Goal: Task Accomplishment & Management: Complete application form

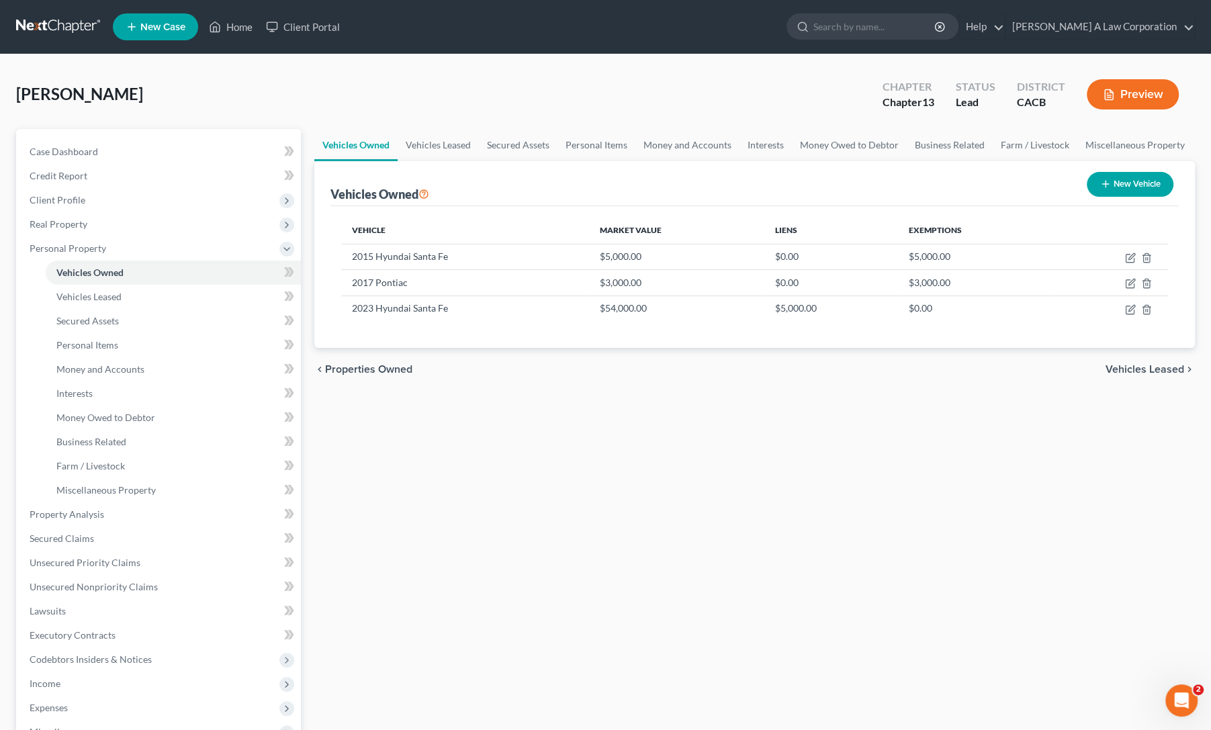
click at [64, 20] on link at bounding box center [59, 27] width 86 height 24
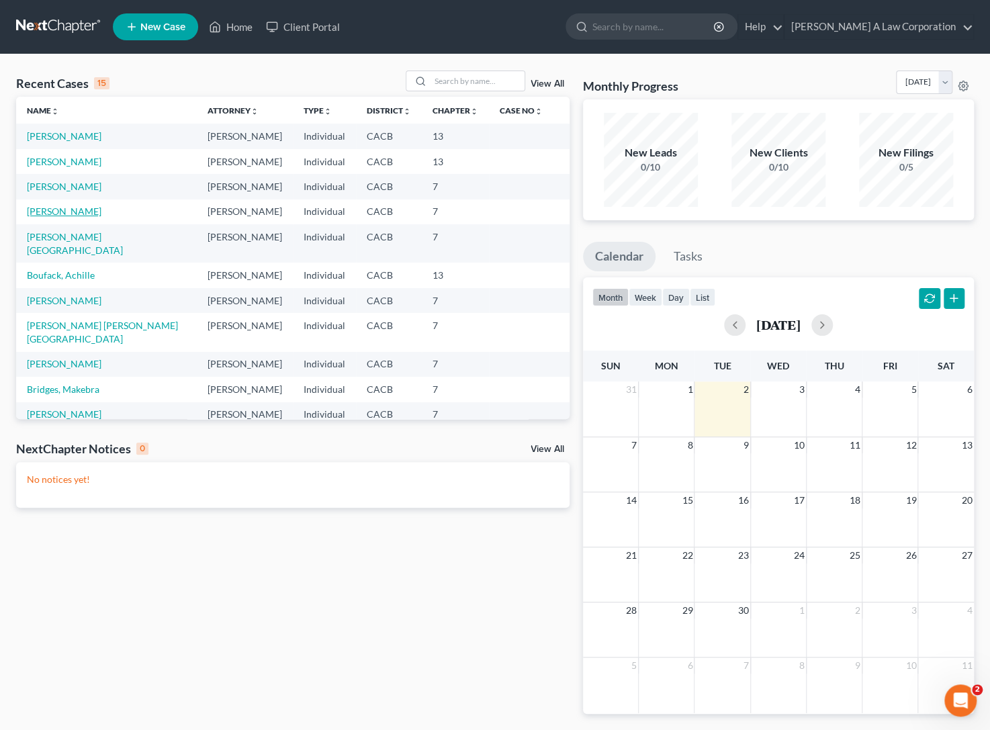
click at [79, 215] on link "[PERSON_NAME]" at bounding box center [64, 211] width 75 height 11
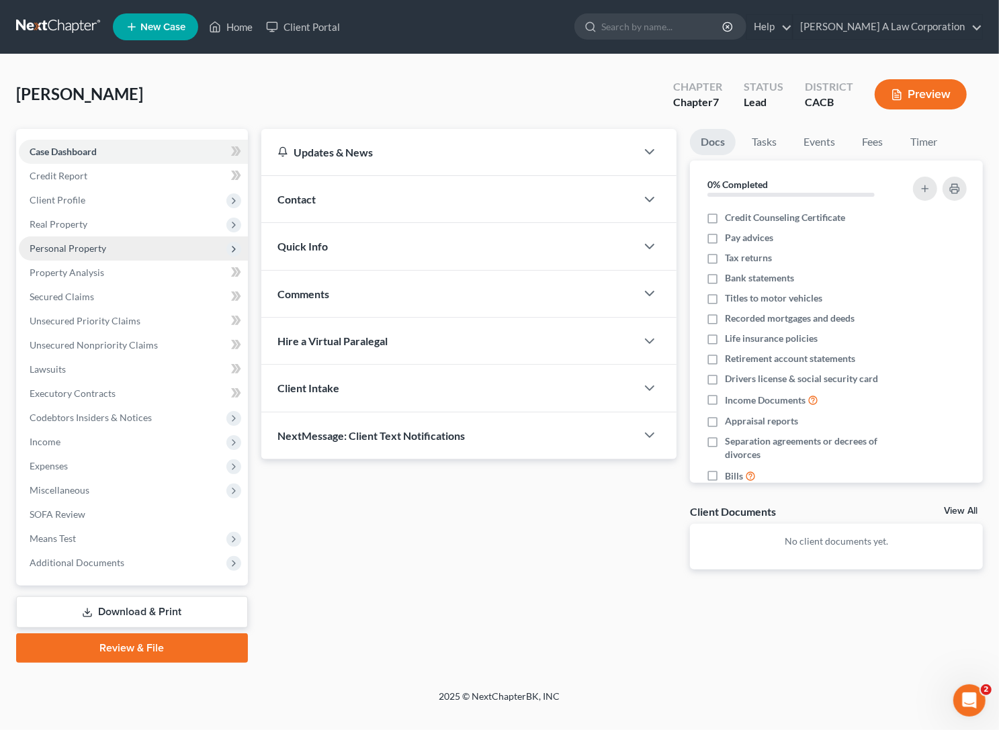
click at [75, 248] on span "Personal Property" at bounding box center [68, 247] width 77 height 11
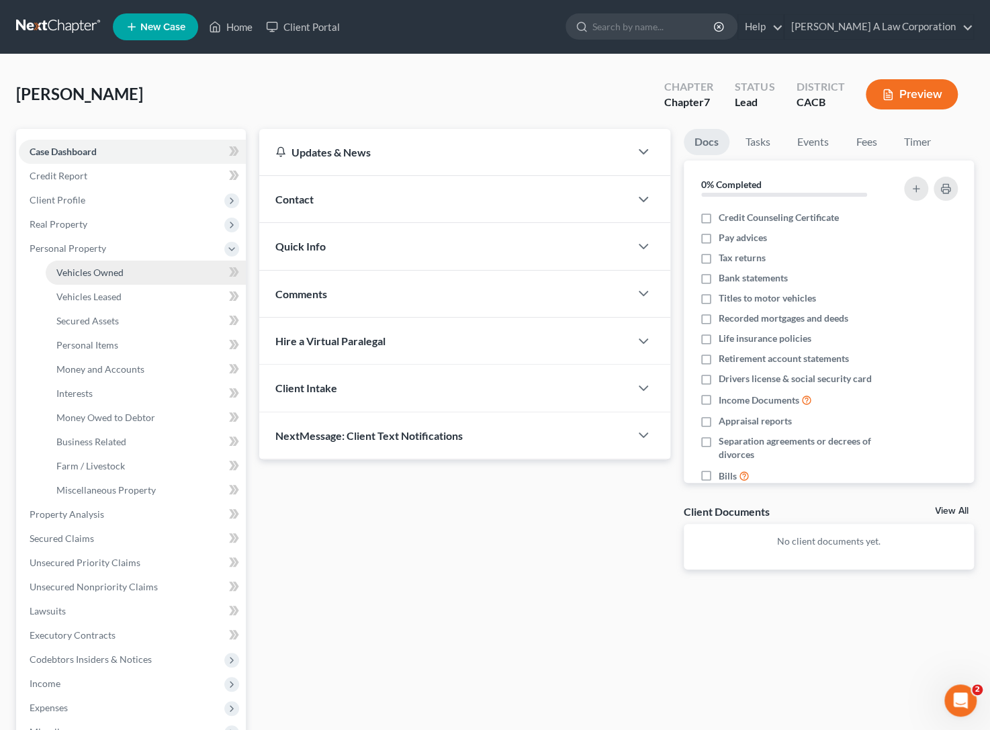
click at [80, 268] on span "Vehicles Owned" at bounding box center [89, 272] width 67 height 11
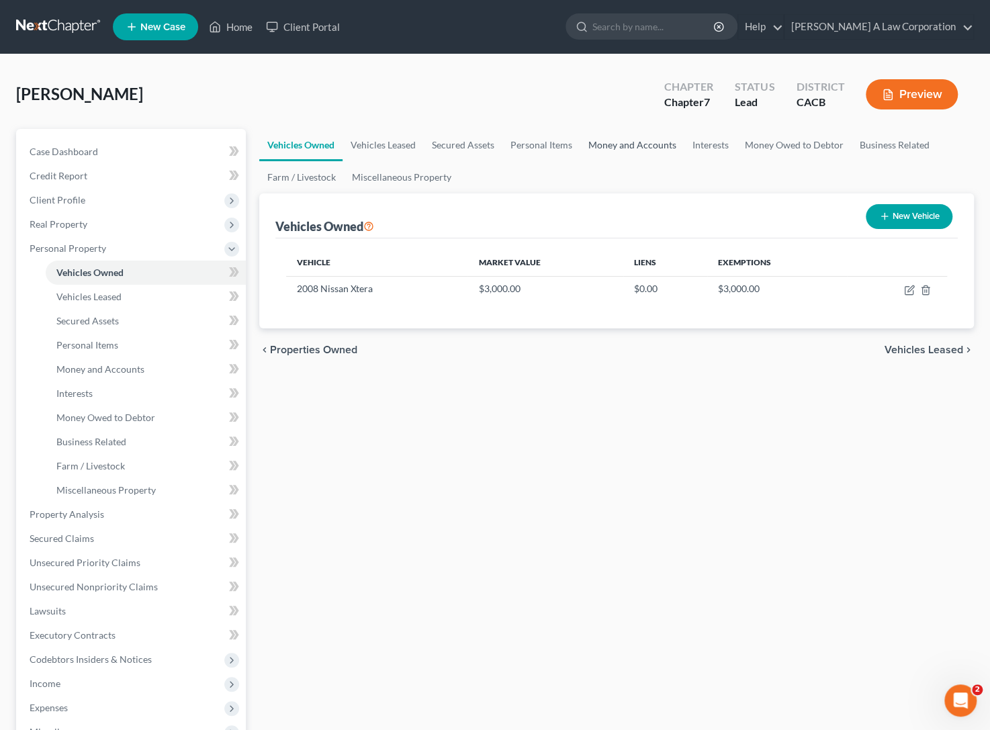
click at [602, 137] on link "Money and Accounts" at bounding box center [632, 145] width 104 height 32
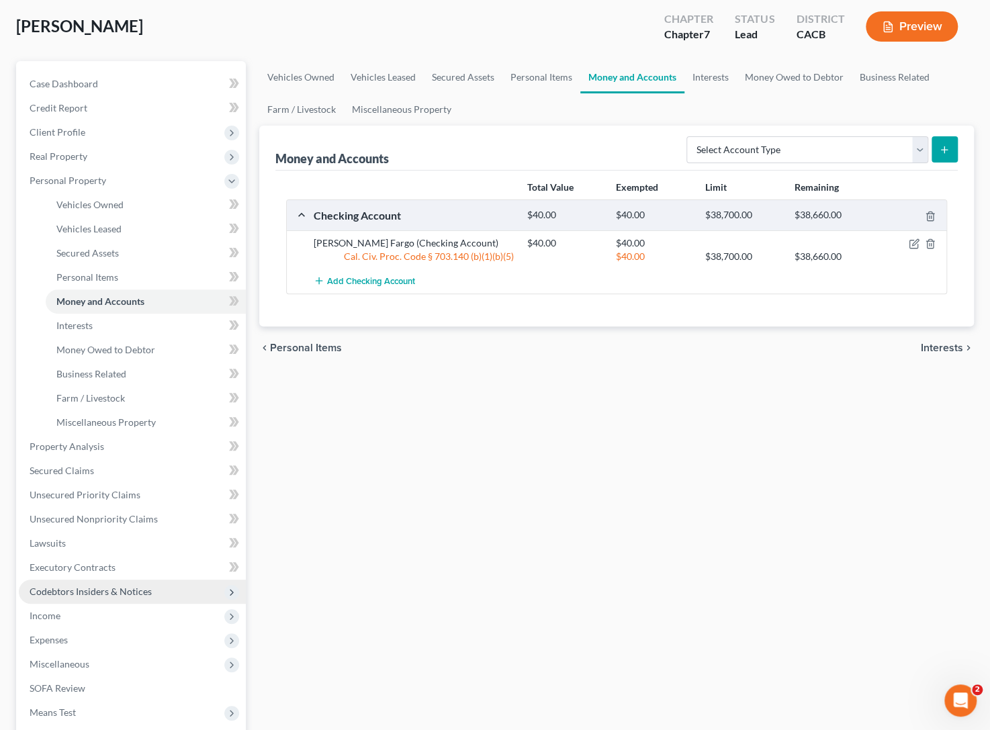
scroll to position [69, 0]
click at [51, 612] on span "Income" at bounding box center [45, 614] width 31 height 11
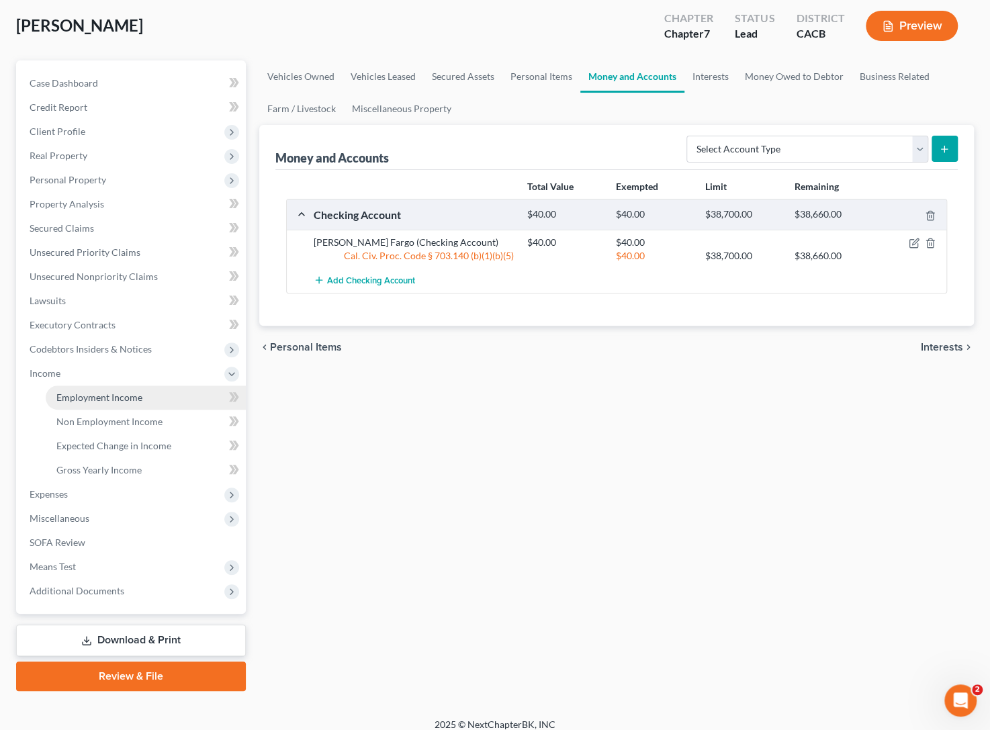
click at [107, 394] on span "Employment Income" at bounding box center [99, 397] width 86 height 11
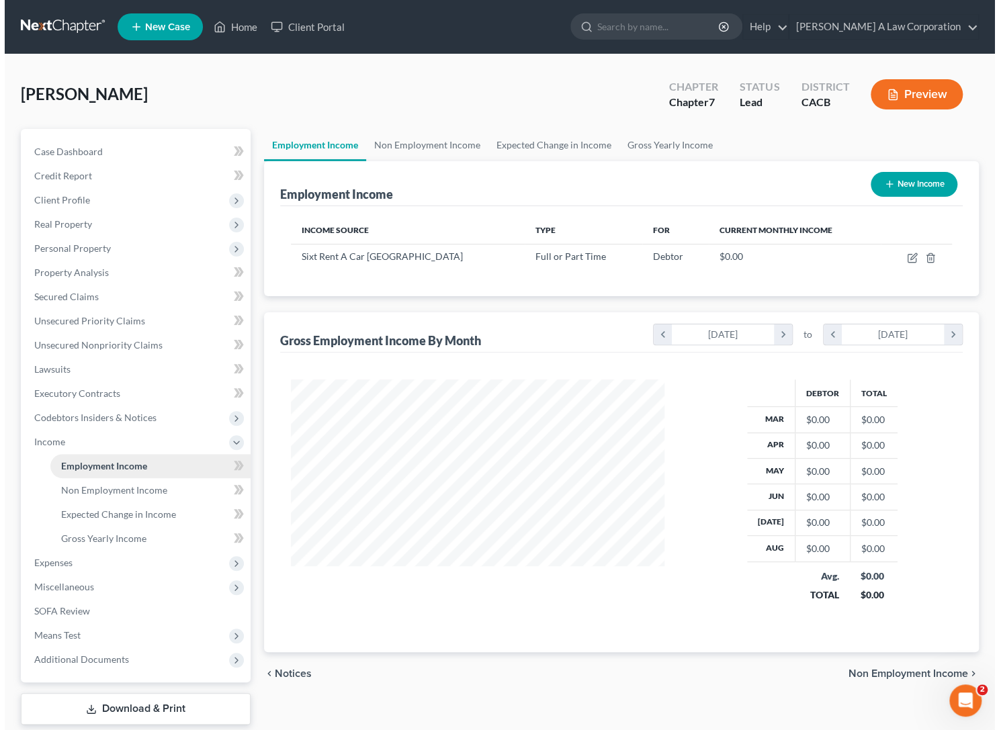
scroll to position [240, 401]
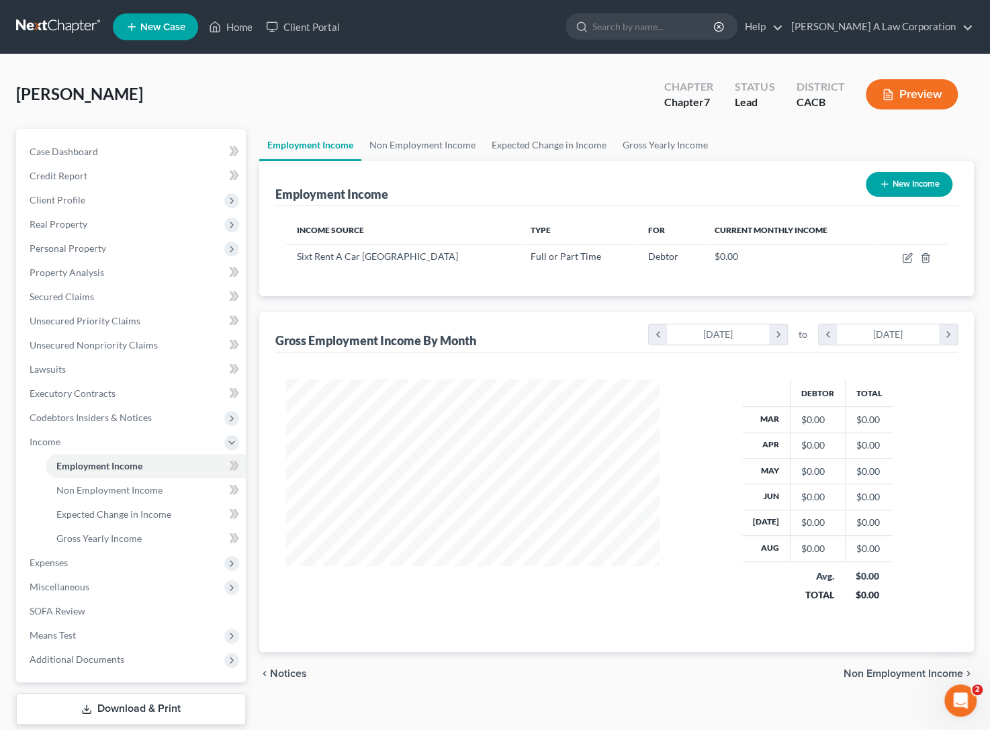
click at [922, 174] on button "New Income" at bounding box center [909, 184] width 87 height 25
select select "0"
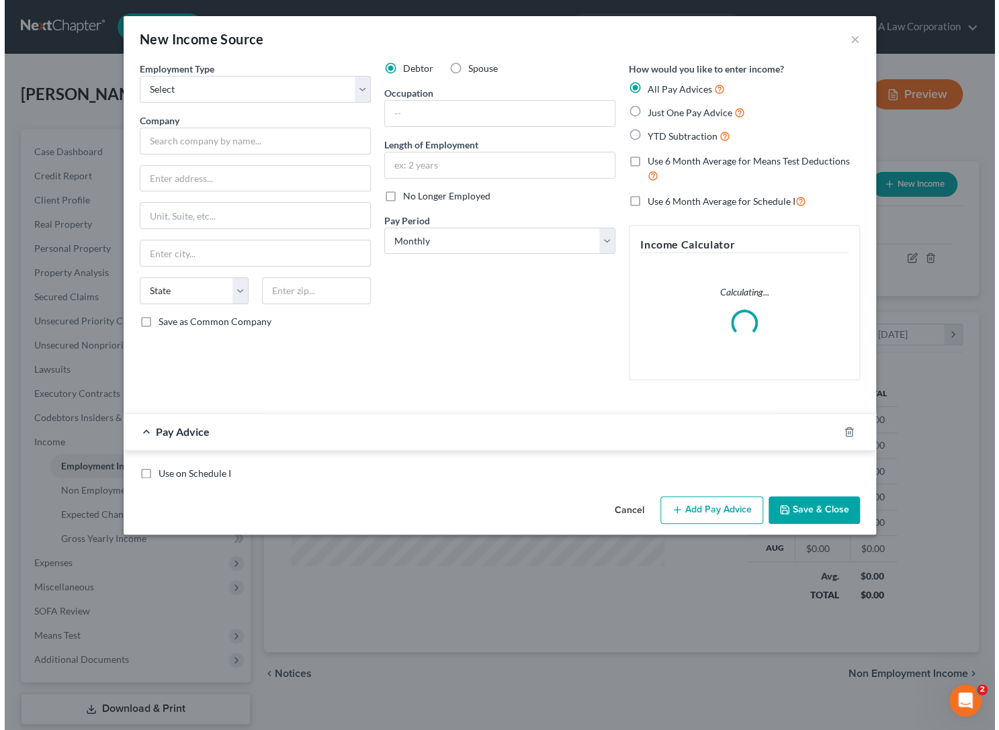
scroll to position [240, 405]
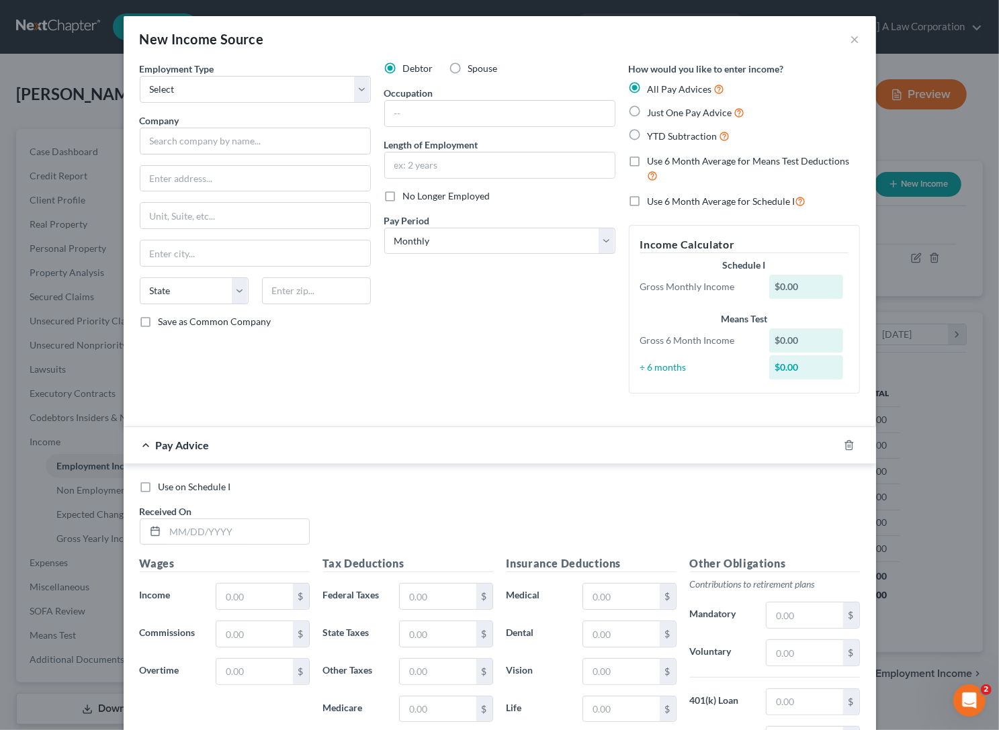
click at [597, 16] on div "New Income Source ×" at bounding box center [500, 39] width 752 height 46
click at [218, 95] on select "Select Full or [DEMOGRAPHIC_DATA] Employment Self Employment" at bounding box center [255, 89] width 231 height 27
select select "0"
click at [140, 76] on select "Select Full or [DEMOGRAPHIC_DATA] Employment Self Employment" at bounding box center [255, 89] width 231 height 27
click at [229, 154] on div "Employment Type * Select Full or [DEMOGRAPHIC_DATA] Employment Self Employment …" at bounding box center [255, 233] width 244 height 343
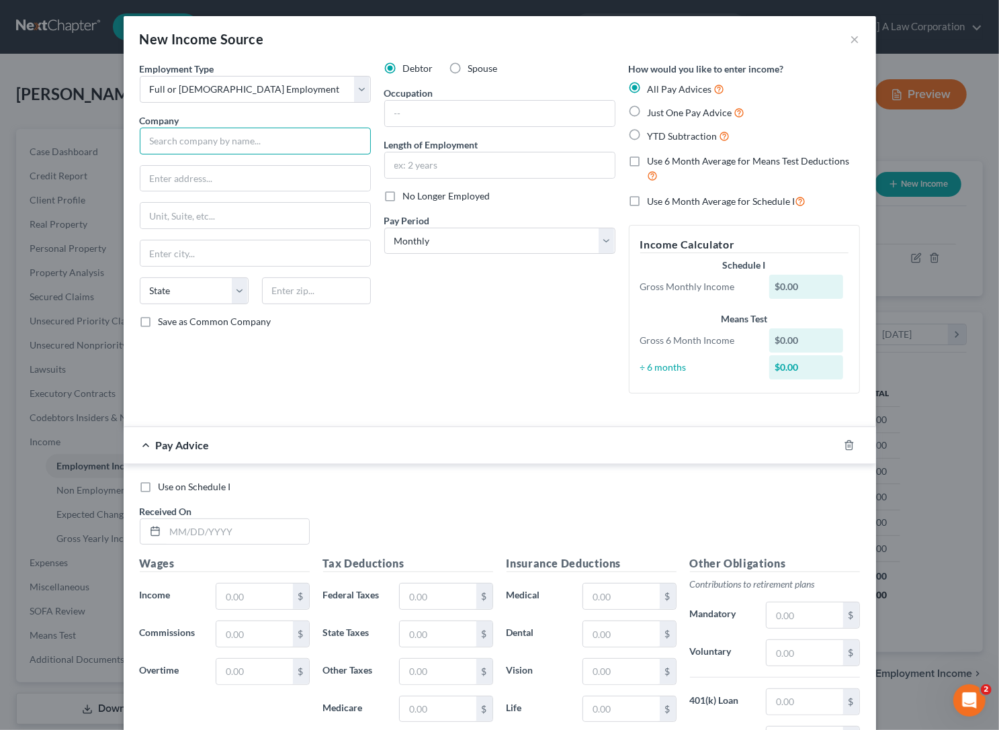
click at [208, 141] on input "text" at bounding box center [255, 141] width 231 height 27
click at [208, 141] on input "Sixty Rental A Car" at bounding box center [255, 141] width 231 height 27
type input "Sixty Rental A C LLCar"
type input "[STREET_ADDRESS]"
type input "Suite 100"
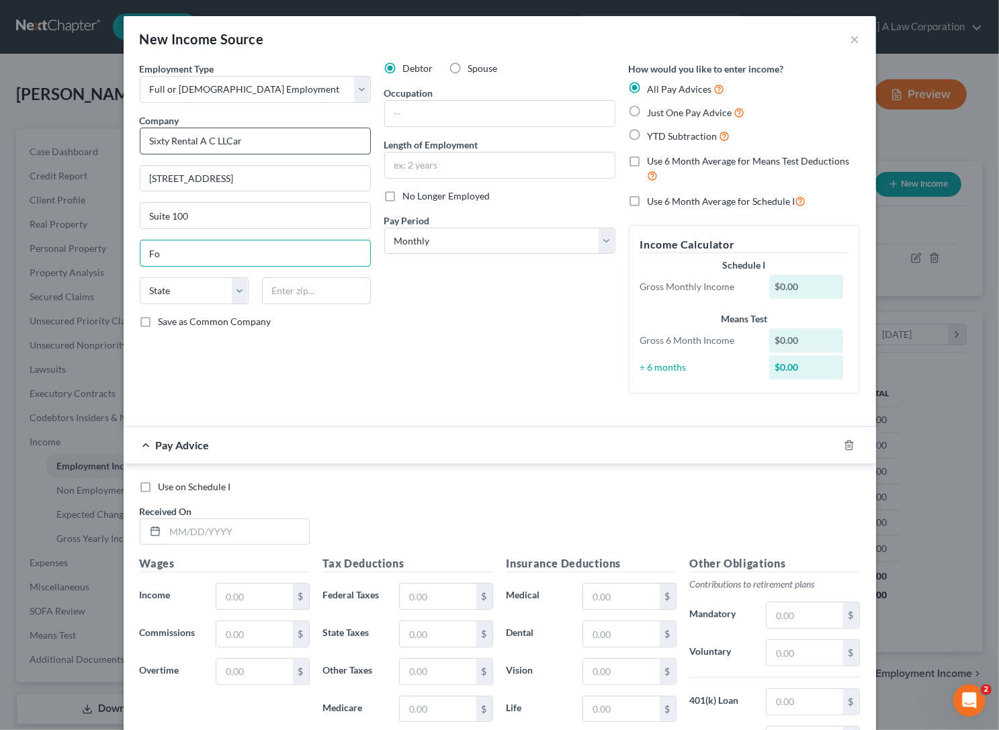
type input "F"
click at [211, 132] on input "Sixty Rental A C LLCar" at bounding box center [255, 141] width 231 height 27
click at [211, 132] on input "Sixty Rental A CF LLCar" at bounding box center [255, 141] width 231 height 27
click at [318, 145] on input "Sixty Rental A Car LLCar" at bounding box center [255, 141] width 231 height 27
type input "Sixty Rental A Car LLC"
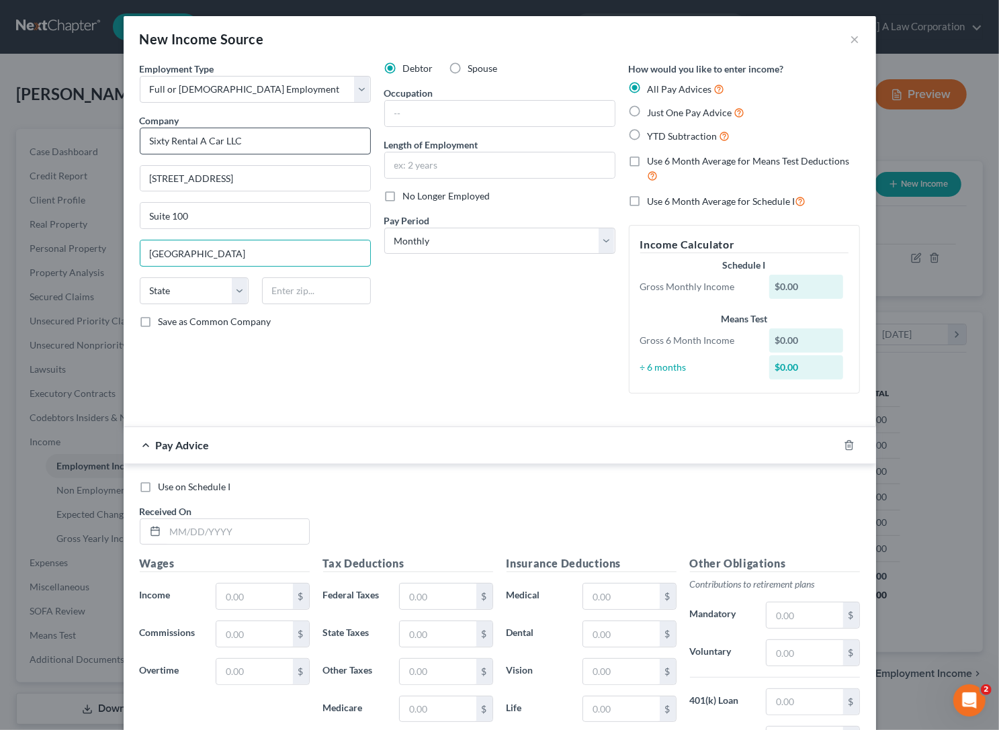
type input "[GEOGRAPHIC_DATA]"
select select "9"
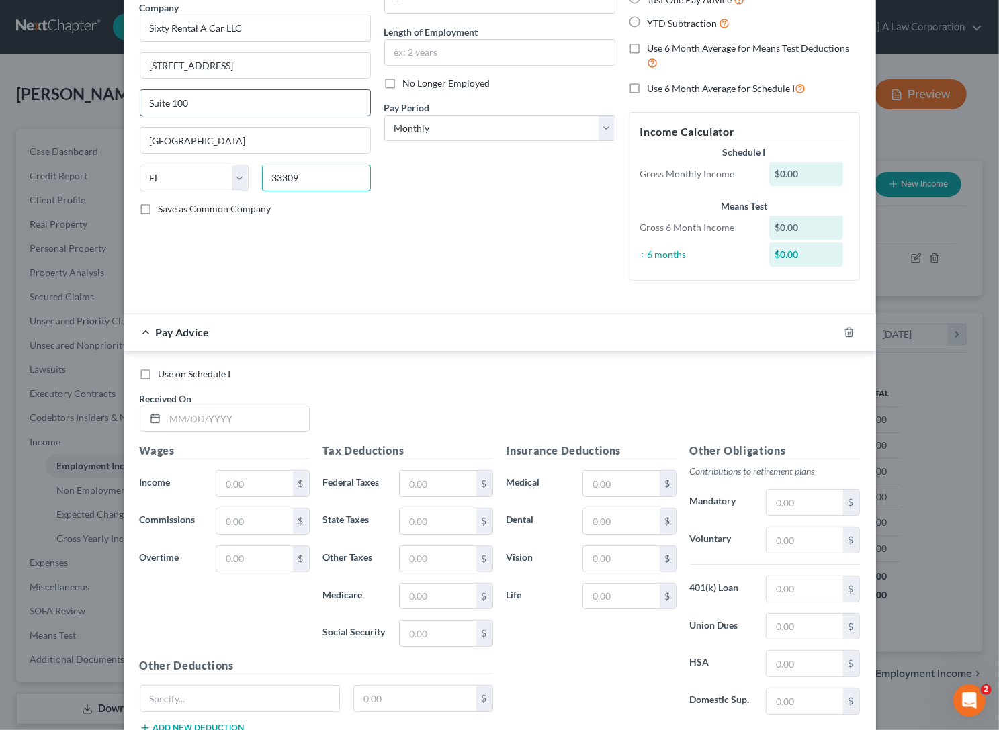
scroll to position [110, 0]
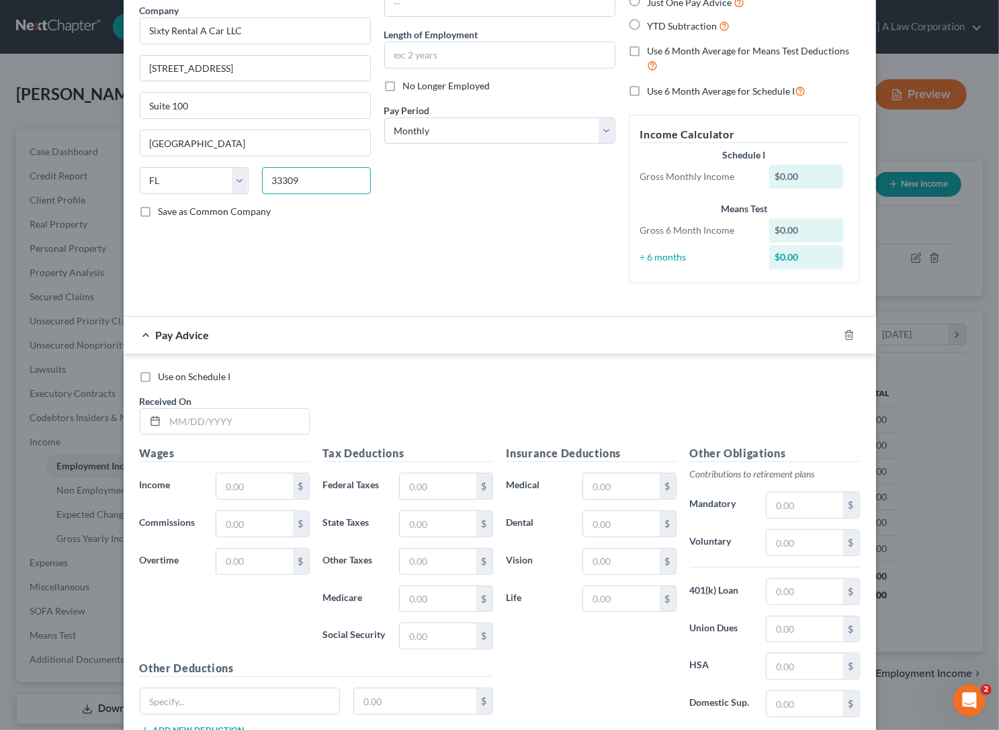
type input "33309"
click at [321, 391] on div "Use on Schedule I Received On *" at bounding box center [499, 408] width 733 height 76
click at [440, 136] on select "Select Monthly Twice Monthly Every Other Week Weekly" at bounding box center [499, 131] width 231 height 27
select select "2"
click at [384, 118] on select "Select Monthly Twice Monthly Every Other Week Weekly" at bounding box center [499, 131] width 231 height 27
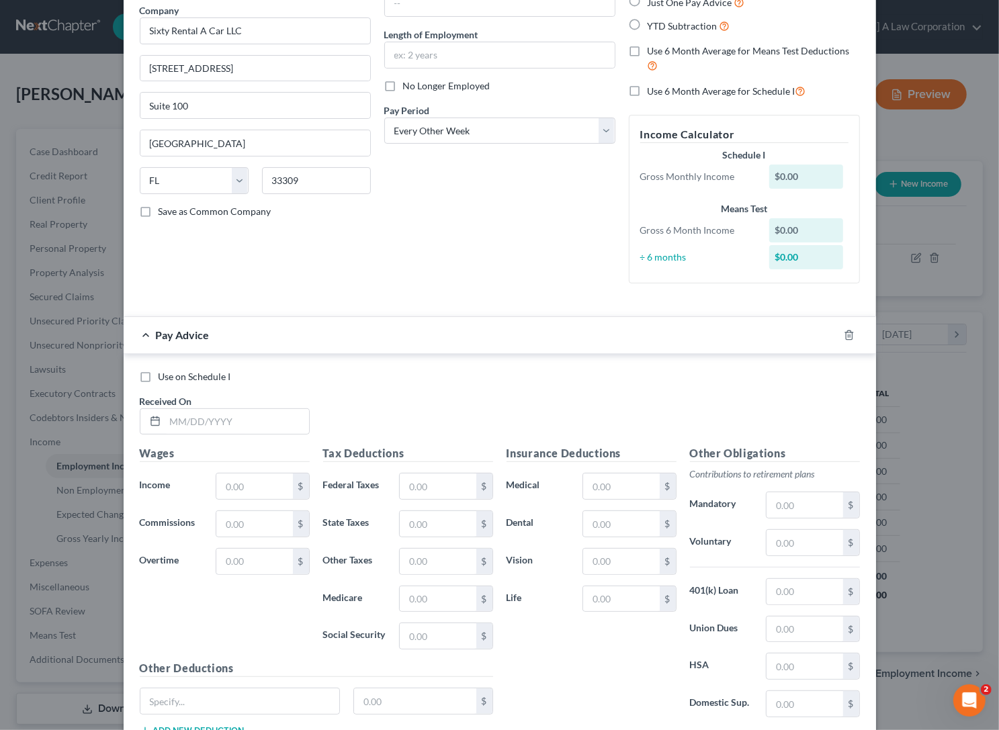
click at [435, 179] on div "Debtor Spouse Occupation Length of Employment No Longer Employed Pay Period * S…" at bounding box center [499, 123] width 244 height 343
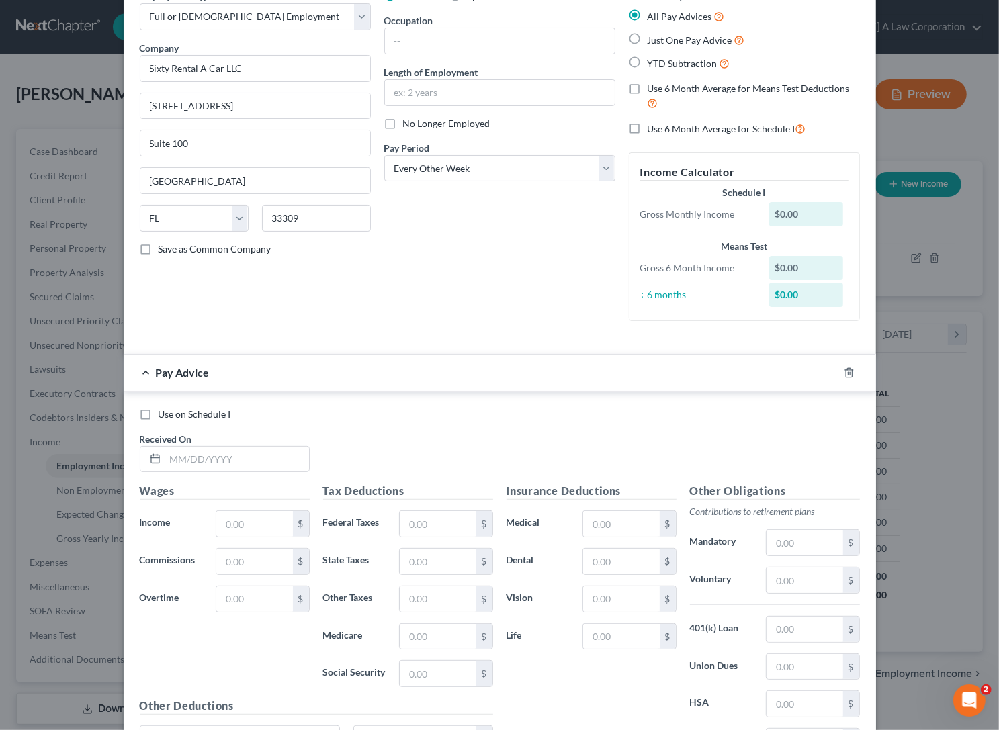
scroll to position [54, 0]
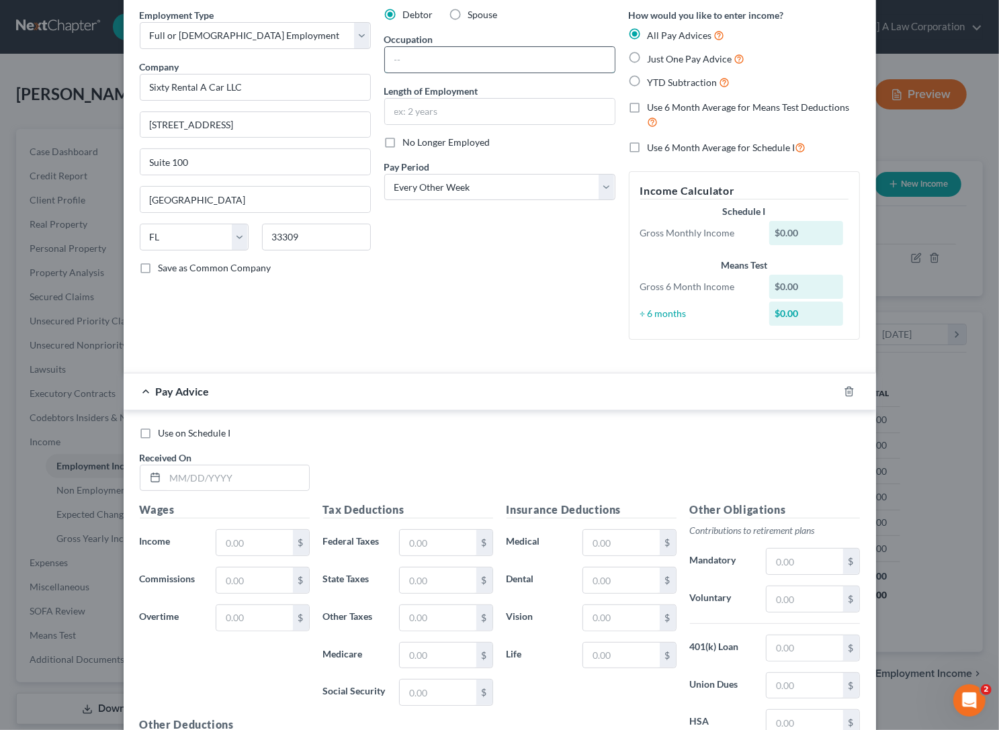
click at [414, 63] on input "text" at bounding box center [500, 60] width 230 height 26
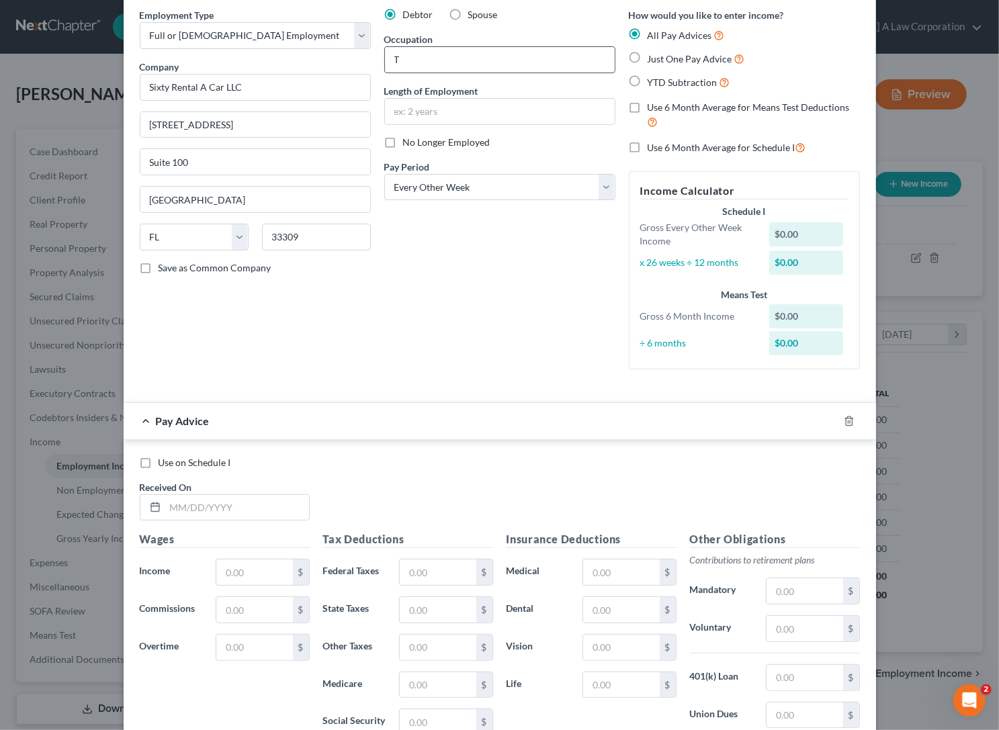
click at [414, 63] on input "T" at bounding box center [500, 60] width 230 height 26
type input "Technician Fleet"
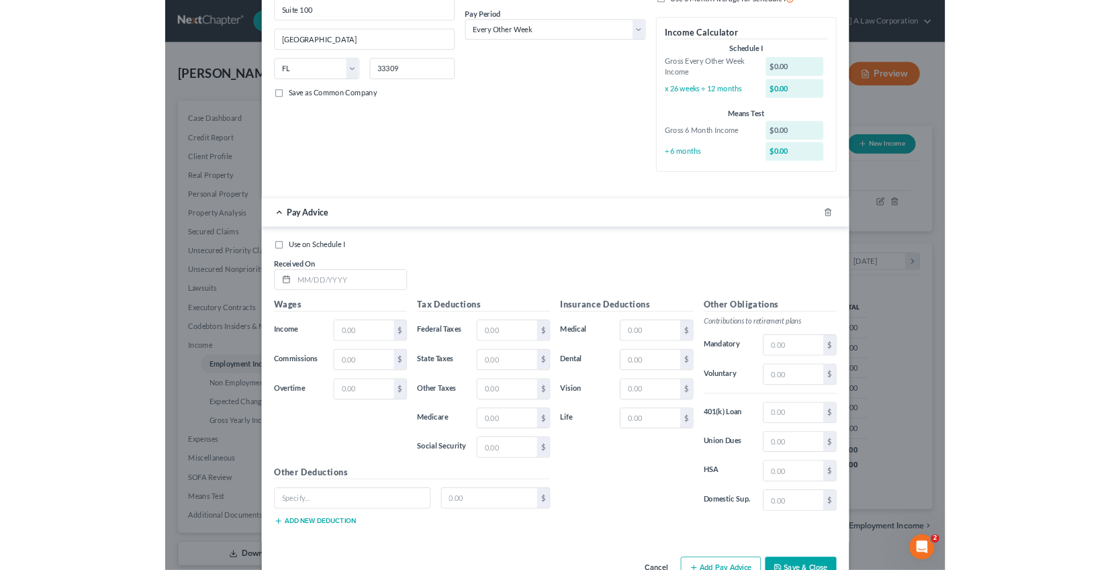
scroll to position [239, 0]
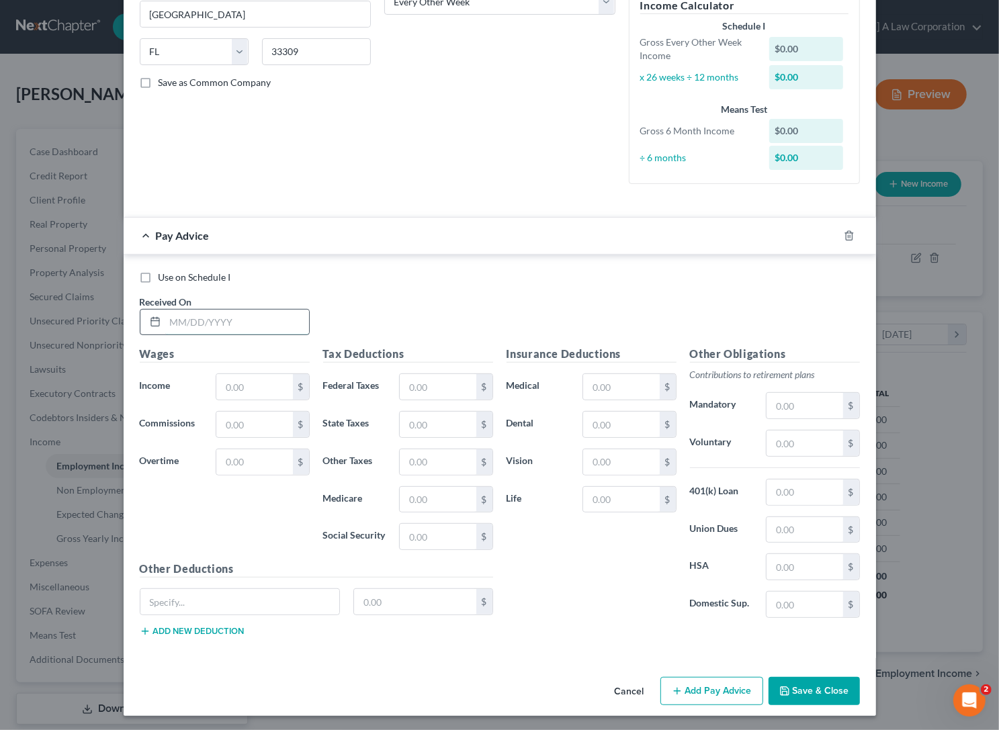
click at [179, 321] on input "text" at bounding box center [237, 323] width 144 height 26
type input "[DATE]"
click at [141, 442] on div "Wages Income * $ Commissions $ Overtime $" at bounding box center [224, 453] width 183 height 215
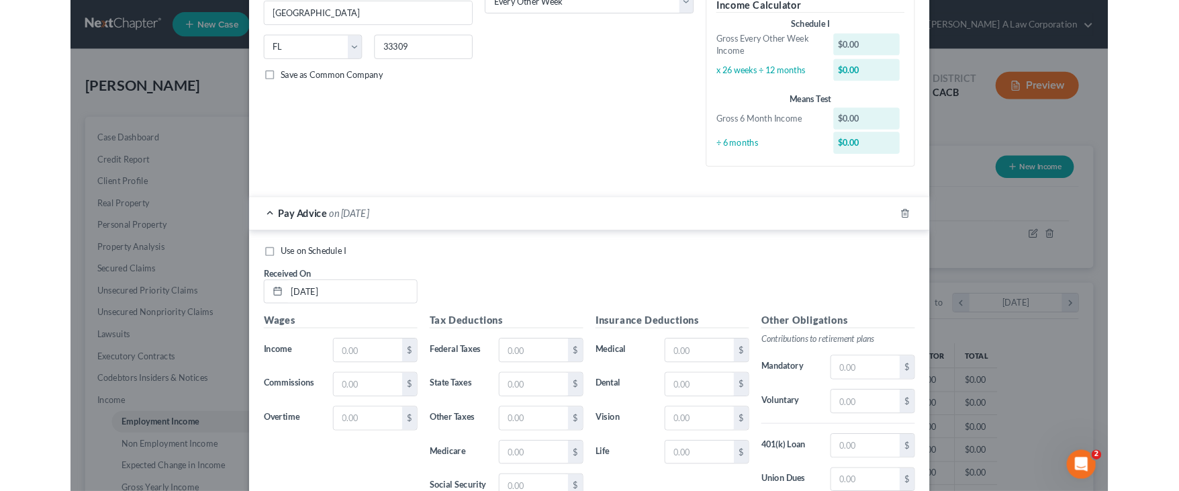
scroll to position [240, 484]
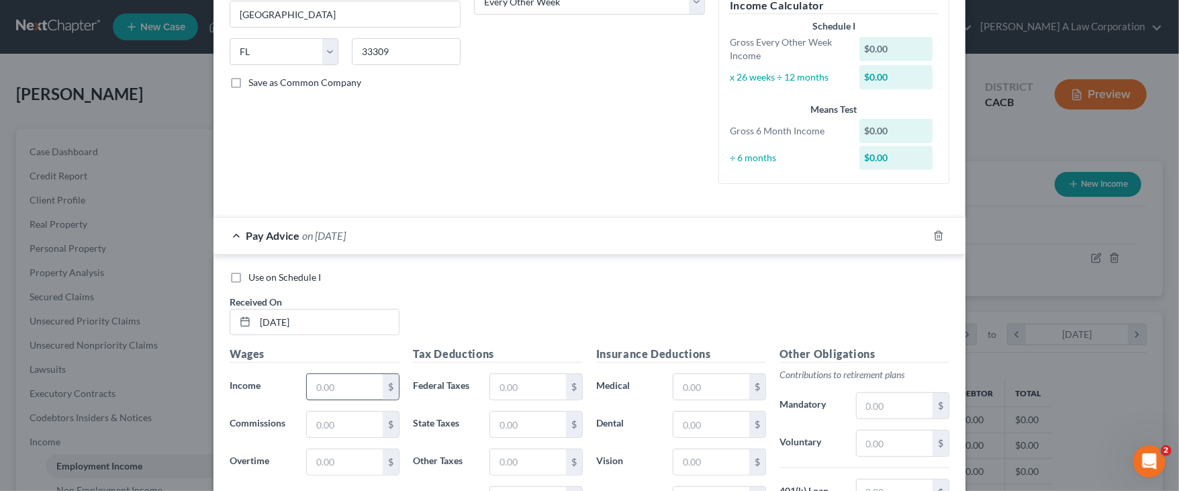
click at [336, 377] on input "text" at bounding box center [345, 387] width 76 height 26
type input "2,457.48"
click at [510, 381] on input "text" at bounding box center [528, 387] width 76 height 26
type input "483.09"
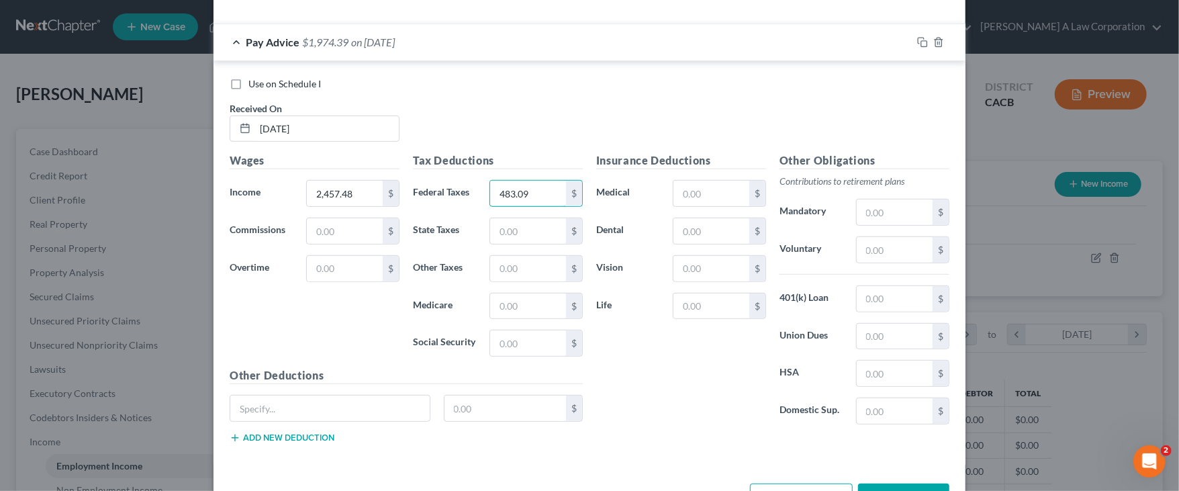
scroll to position [435, 0]
click at [277, 408] on input "text" at bounding box center [329, 407] width 199 height 26
type input "Deductions"
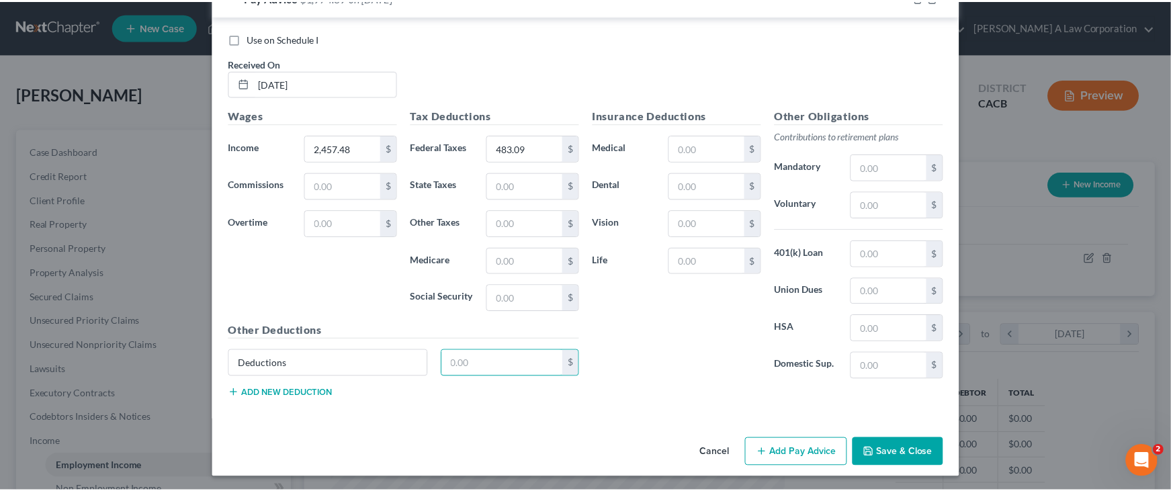
scroll to position [478, 0]
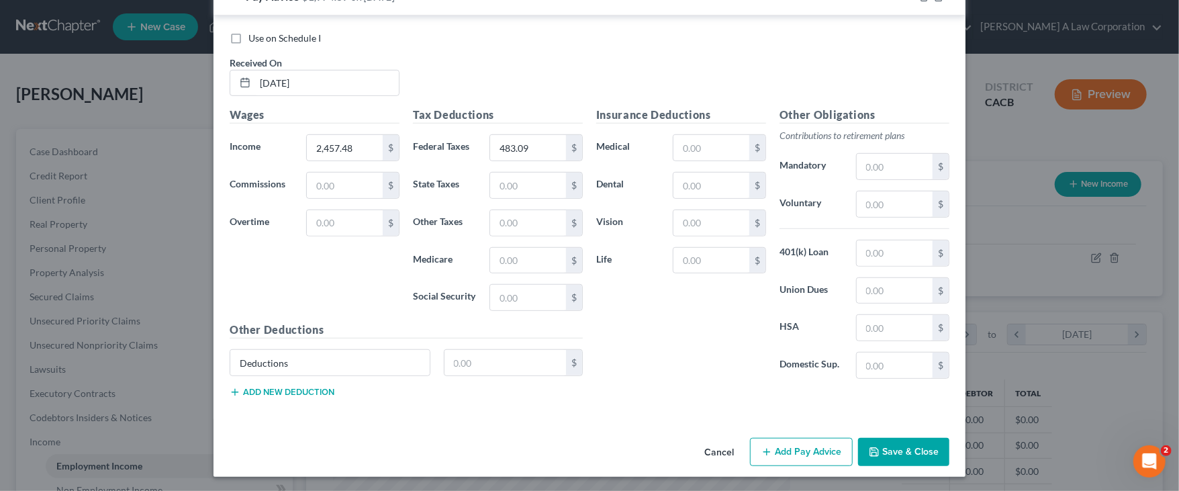
click at [919, 448] on button "Save & Close" at bounding box center [903, 452] width 91 height 28
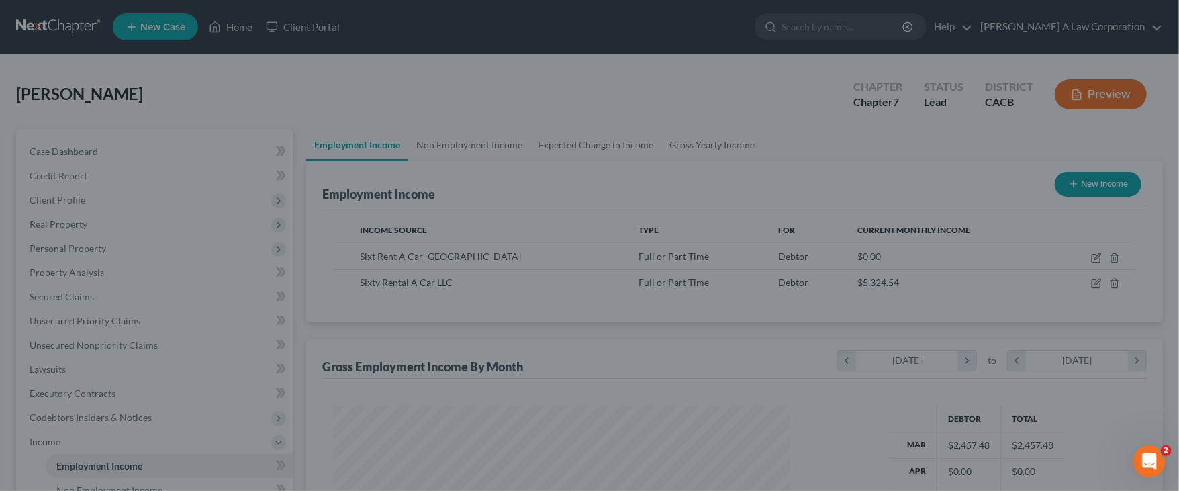
scroll to position [671352, 671111]
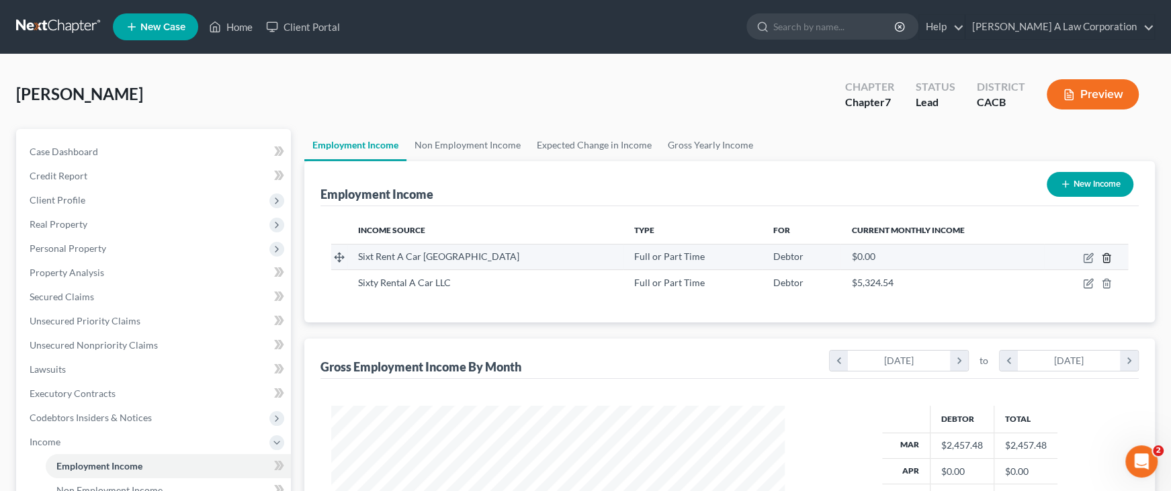
click at [998, 259] on icon "button" at bounding box center [1106, 258] width 11 height 11
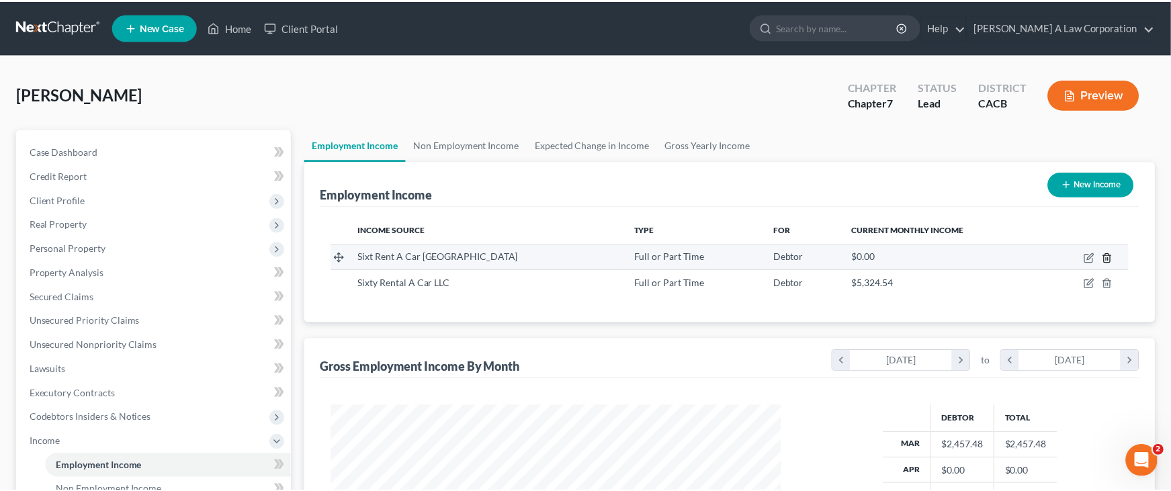
scroll to position [240, 484]
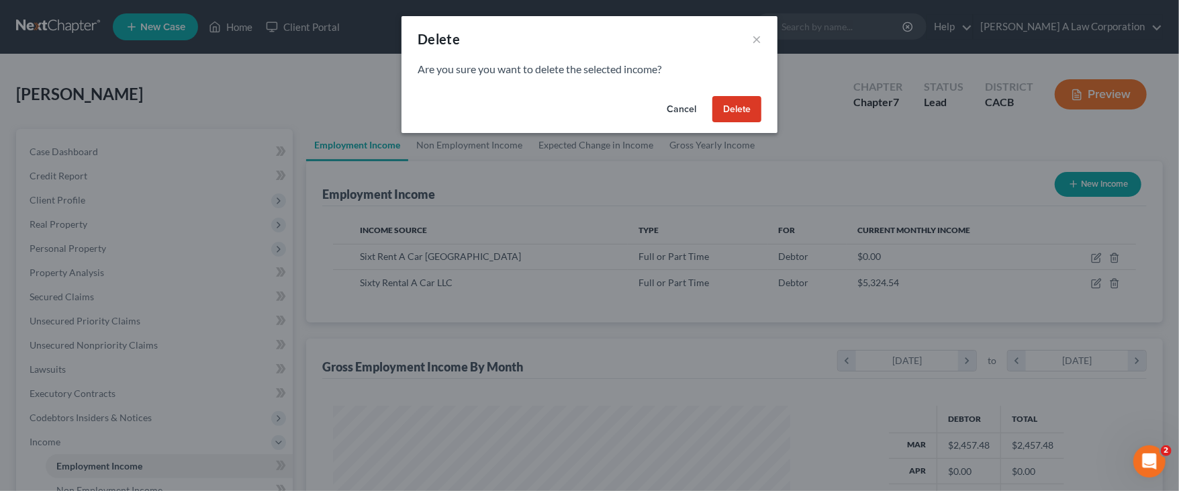
click at [752, 105] on button "Delete" at bounding box center [737, 109] width 49 height 27
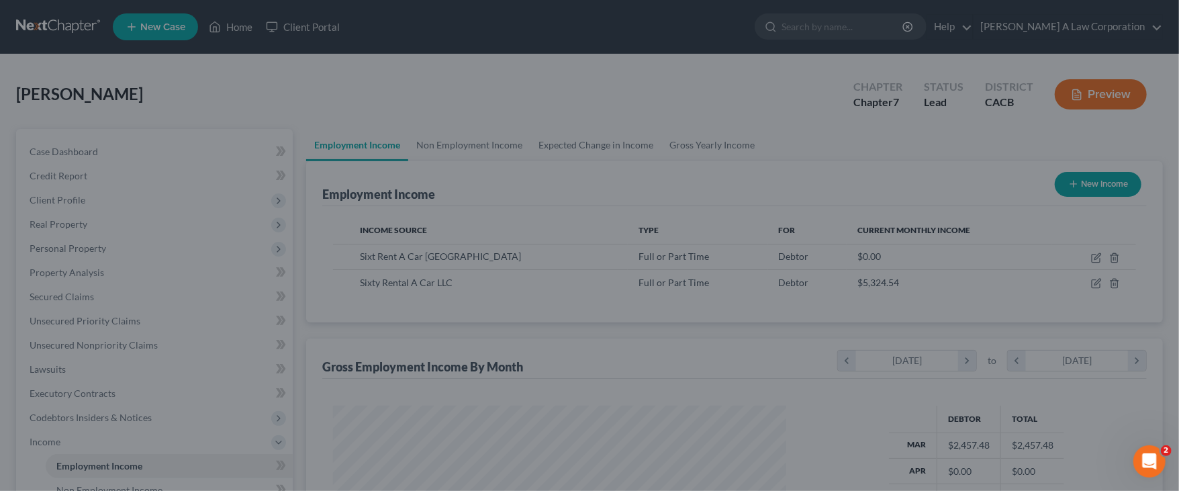
scroll to position [671352, 671111]
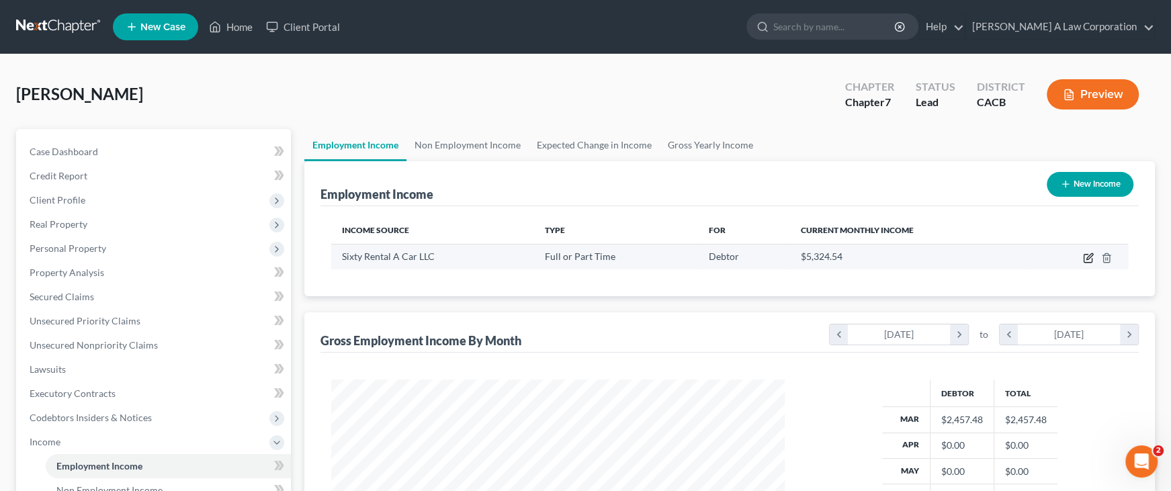
click at [998, 258] on icon "button" at bounding box center [1089, 256] width 6 height 6
select select "0"
select select "9"
select select "2"
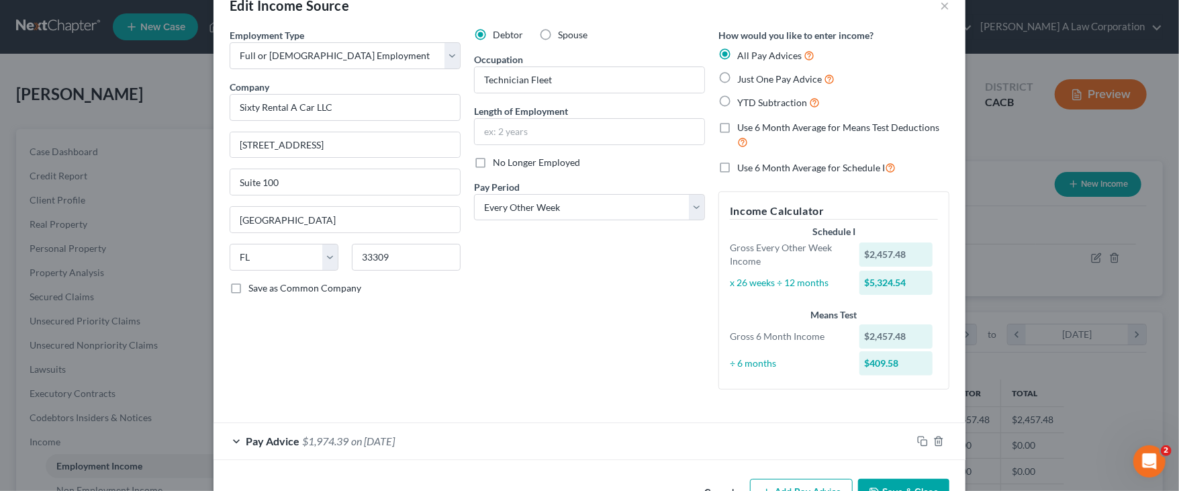
scroll to position [75, 0]
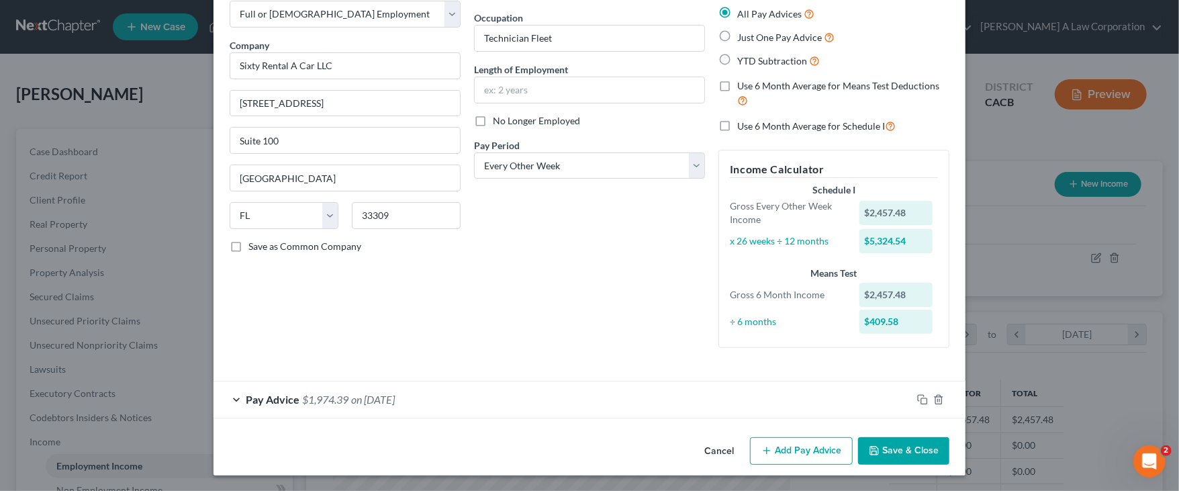
click at [776, 449] on button "Add Pay Advice" at bounding box center [801, 451] width 103 height 28
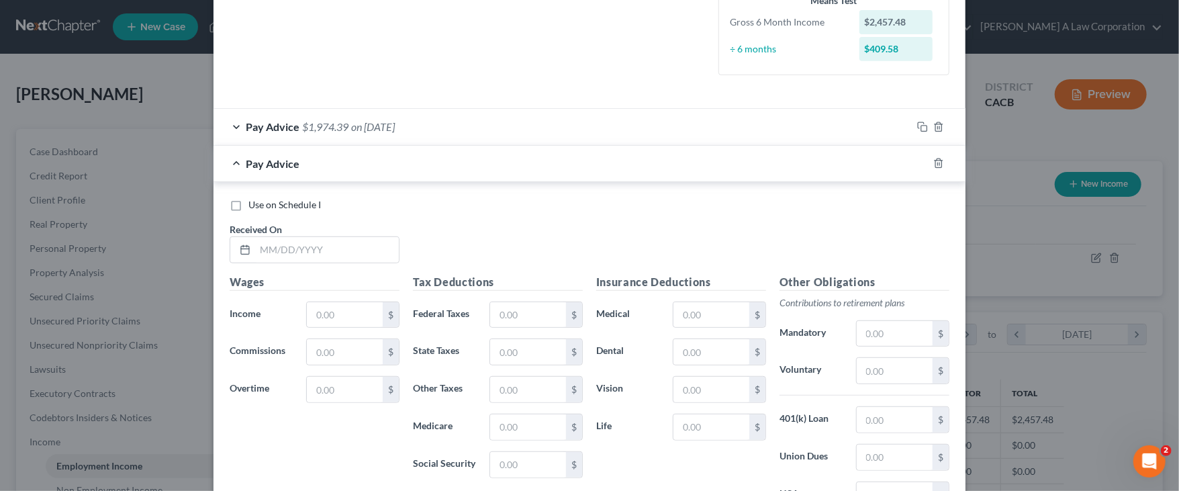
scroll to position [405, 0]
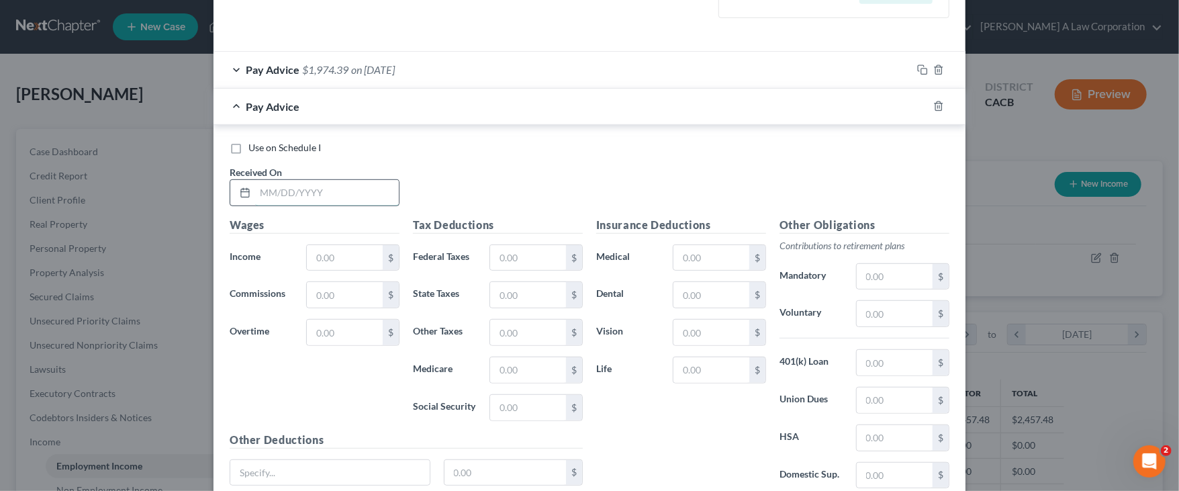
click at [258, 195] on input "text" at bounding box center [327, 193] width 144 height 26
type input "03212025"
drag, startPoint x: 326, startPoint y: 193, endPoint x: 141, endPoint y: 181, distance: 185.1
click at [141, 181] on div "Edit Income Source × Employment Type * Select Full or [DEMOGRAPHIC_DATA] Employ…" at bounding box center [589, 245] width 1179 height 491
type input "[DATE]"
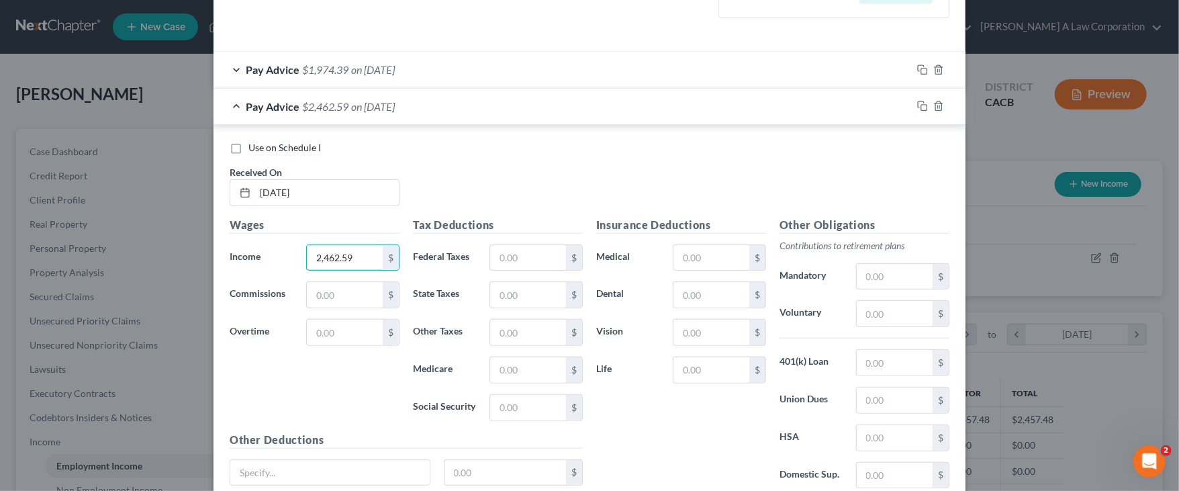
type input "2,462.59"
click at [495, 247] on input "text" at bounding box center [528, 258] width 76 height 26
type input "484.62"
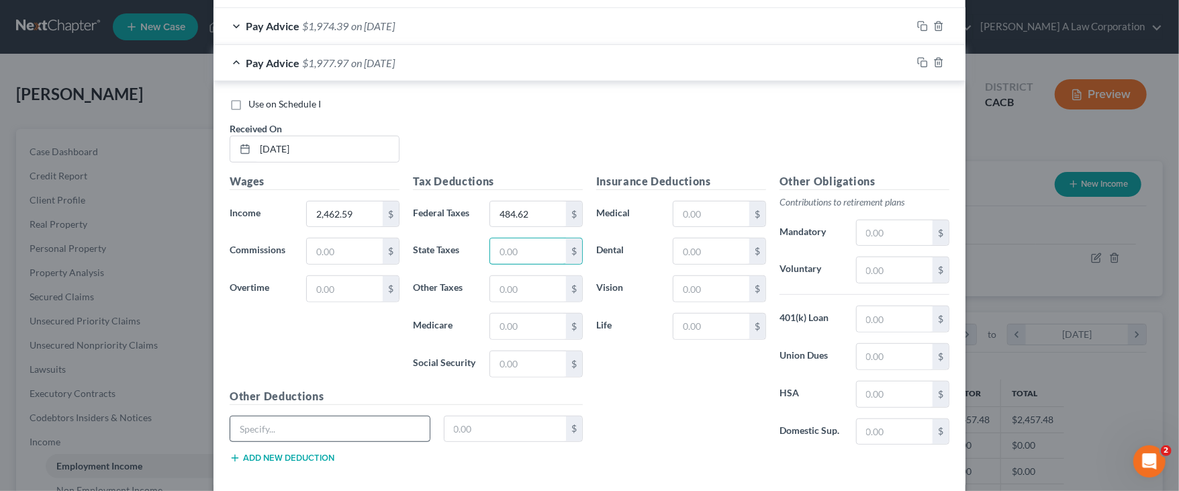
scroll to position [437, 0]
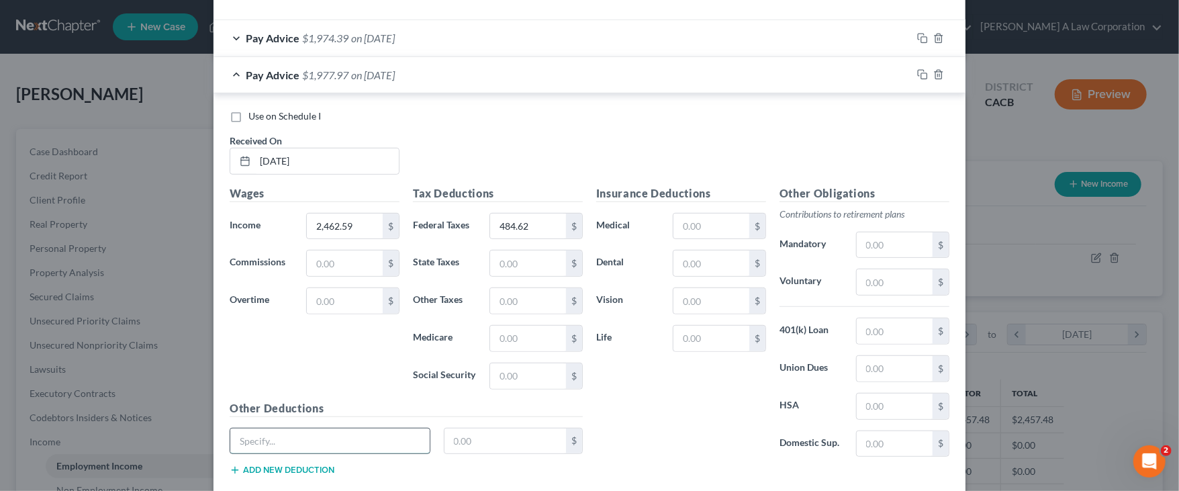
click at [288, 449] on input "text" at bounding box center [329, 441] width 199 height 26
type input "Deductions"
drag, startPoint x: 230, startPoint y: 443, endPoint x: 297, endPoint y: 443, distance: 66.5
click at [297, 443] on input "Deductions" at bounding box center [329, 441] width 199 height 26
click at [459, 437] on input "text" at bounding box center [506, 441] width 122 height 26
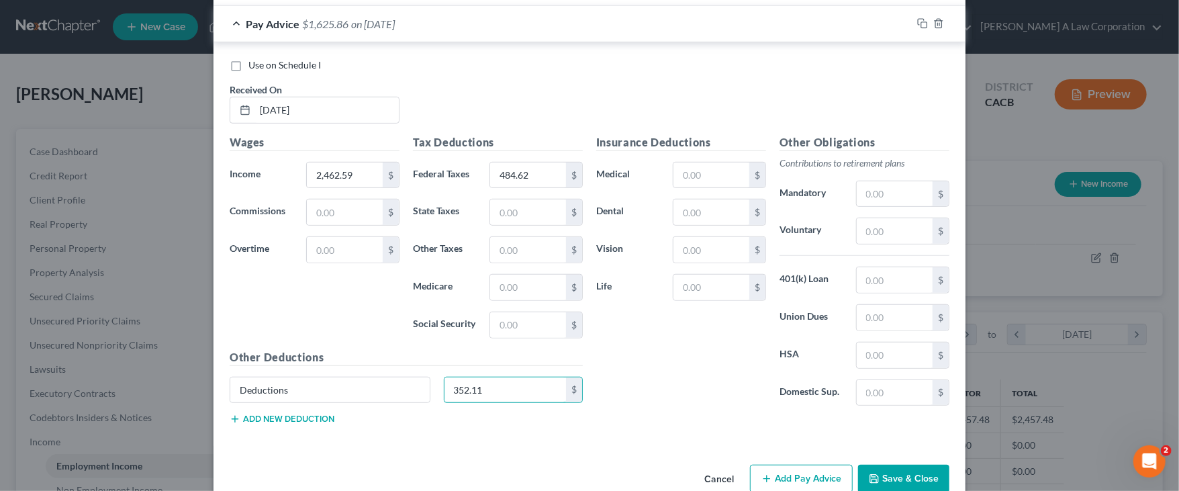
scroll to position [514, 0]
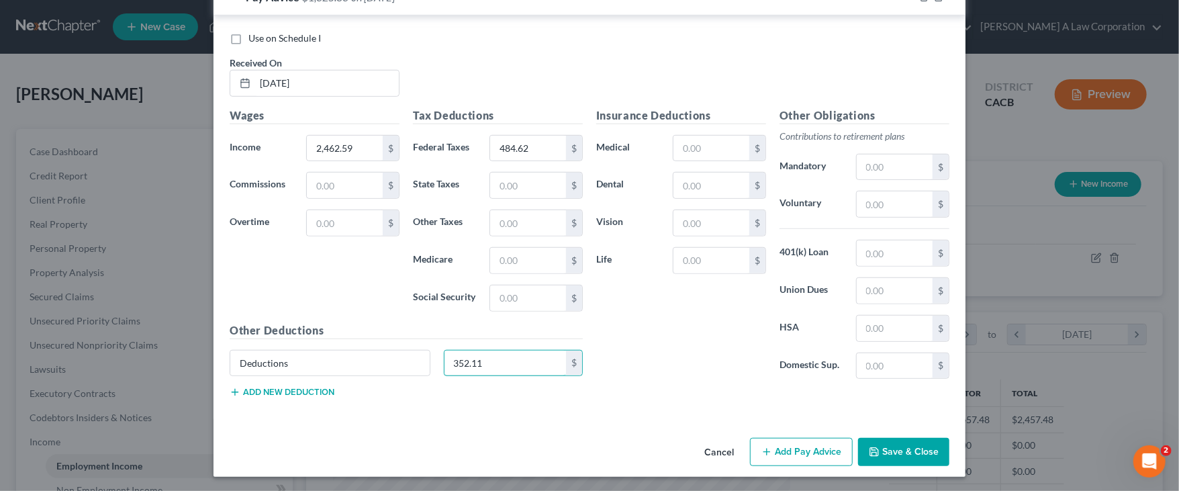
type input "352.11"
click at [793, 443] on button "Add Pay Advice" at bounding box center [801, 452] width 103 height 28
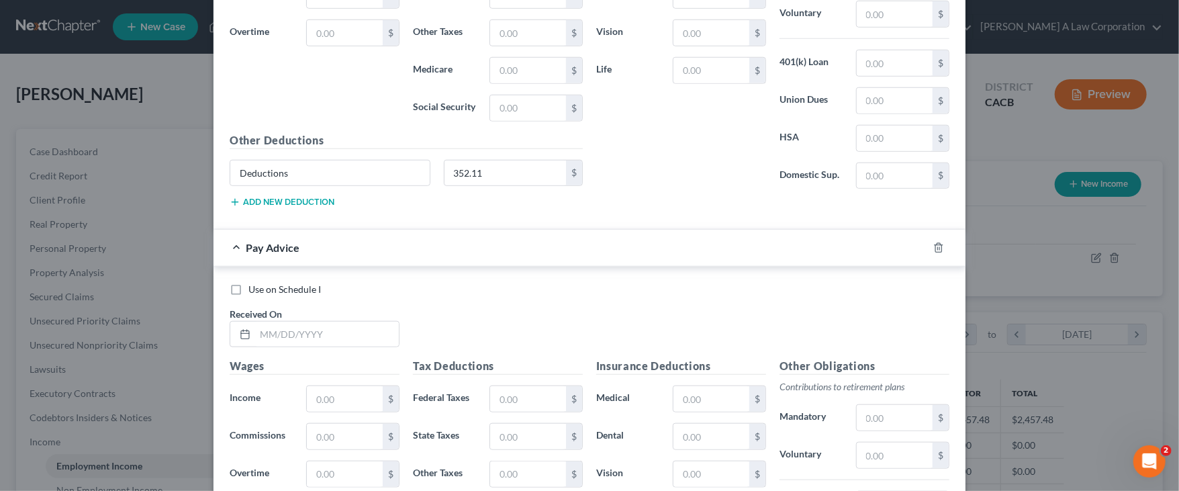
scroll to position [707, 0]
click at [255, 330] on input "text" at bounding box center [327, 333] width 144 height 26
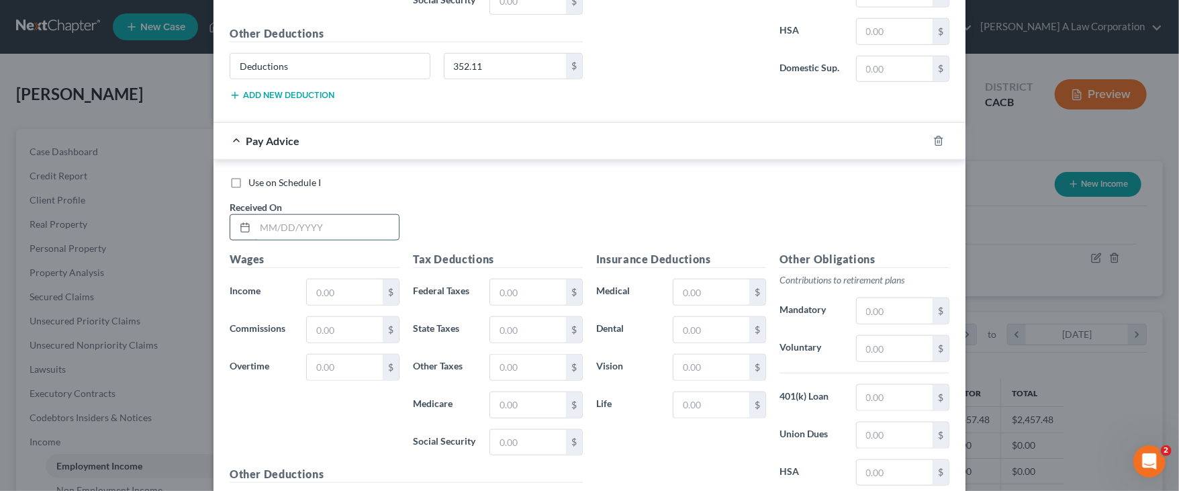
scroll to position [813, 0]
click at [255, 219] on input "text" at bounding box center [327, 227] width 144 height 26
type input "[DATE]"
click at [318, 290] on input "text" at bounding box center [345, 291] width 76 height 26
type input "2"
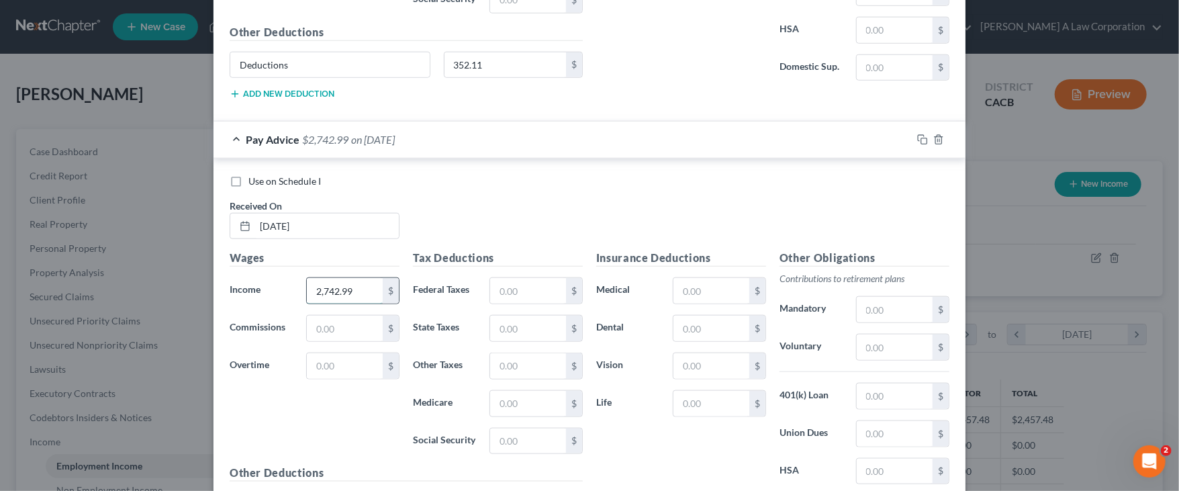
type input "2,742.99"
click at [502, 288] on input "text" at bounding box center [528, 291] width 76 height 26
type input "594.87"
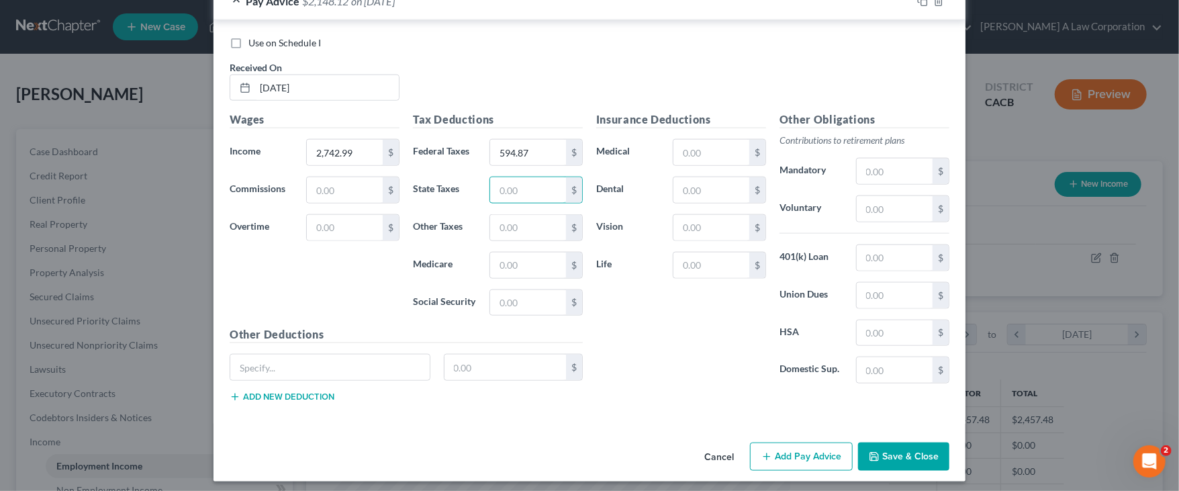
scroll to position [954, 0]
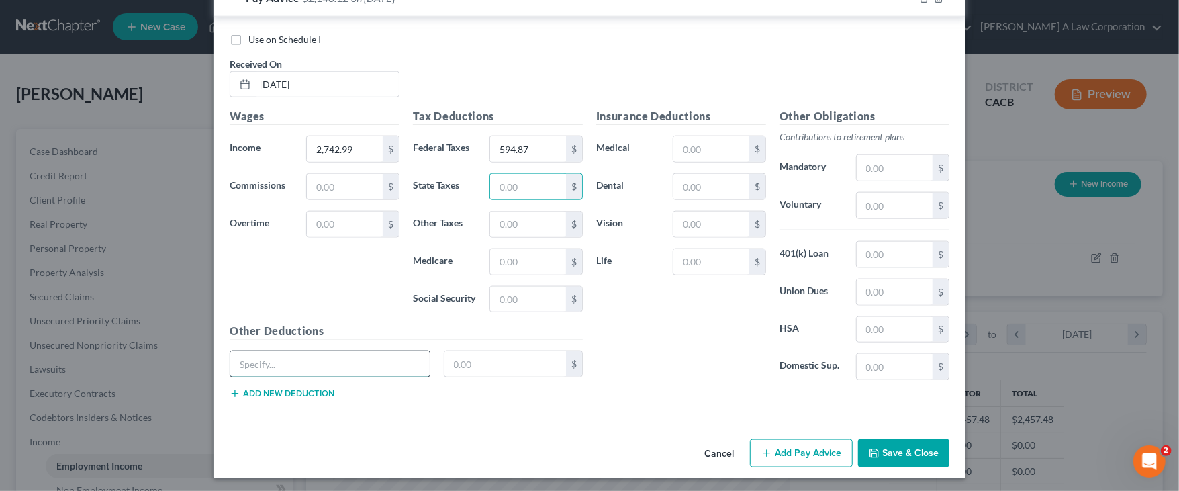
click at [316, 353] on input "text" at bounding box center [329, 364] width 199 height 26
paste input "Deductions"
type input "Deductions"
type input "352.11"
click at [788, 446] on button "Add Pay Advice" at bounding box center [801, 453] width 103 height 28
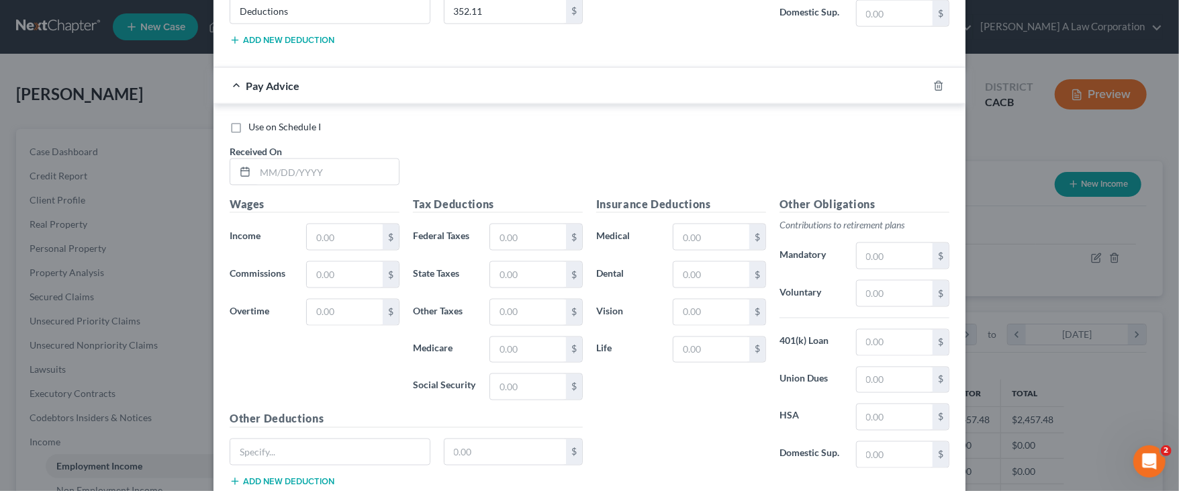
scroll to position [1316, 0]
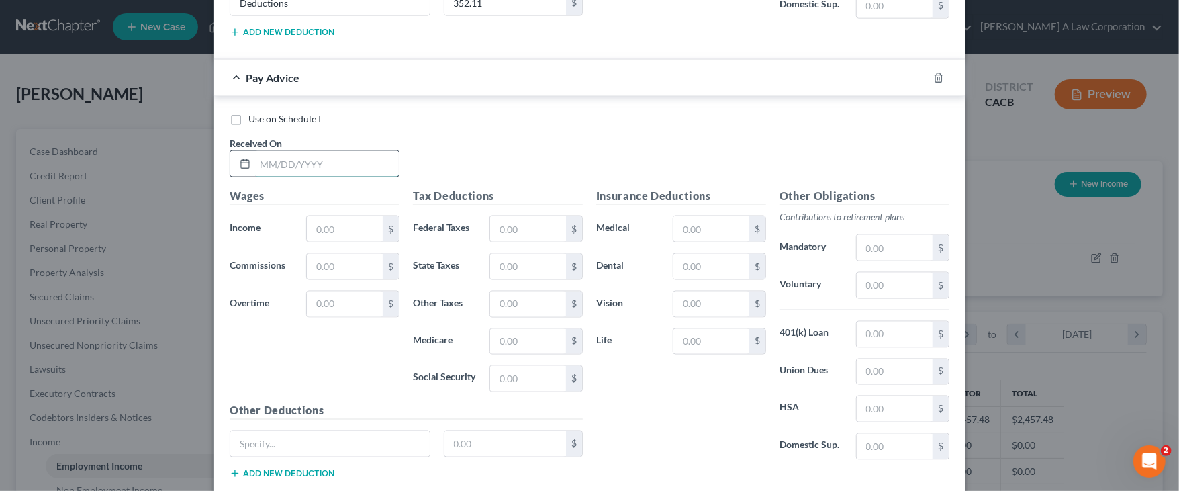
click at [257, 157] on input "text" at bounding box center [327, 164] width 144 height 26
type input "[DATE]"
type input "2,438.88"
click at [549, 217] on input "text" at bounding box center [528, 229] width 76 height 26
type input "477.58"
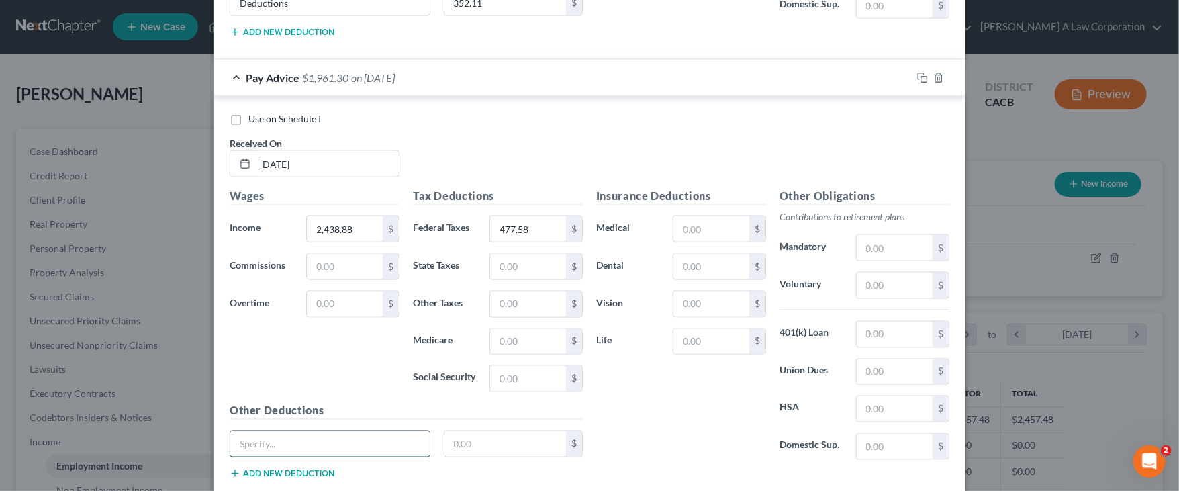
click at [326, 436] on input "text" at bounding box center [329, 444] width 199 height 26
paste input "Deductions"
click at [326, 432] on input "Deductions" at bounding box center [329, 444] width 199 height 26
type input "Deductions"
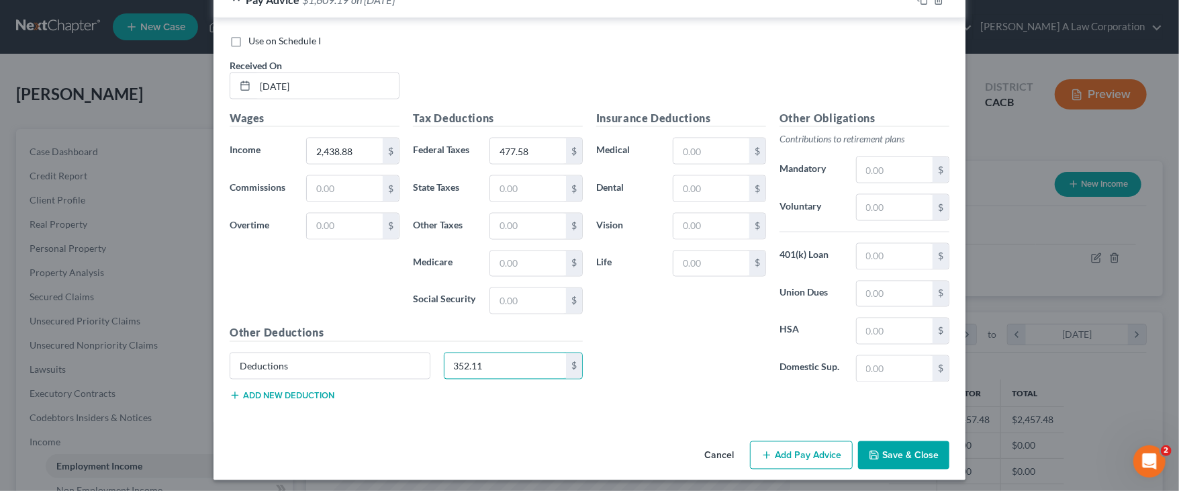
scroll to position [1394, 0]
type input "352.11"
click at [774, 451] on button "Add Pay Advice" at bounding box center [801, 455] width 103 height 28
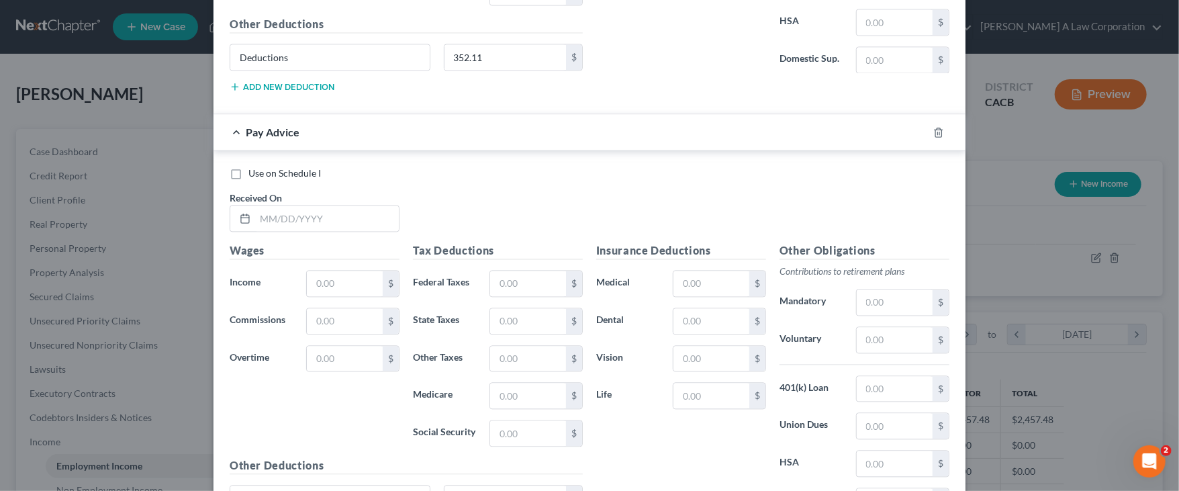
scroll to position [1704, 0]
click at [255, 214] on input "text" at bounding box center [327, 217] width 144 height 26
type input "[DATE]"
type input "2,363.91"
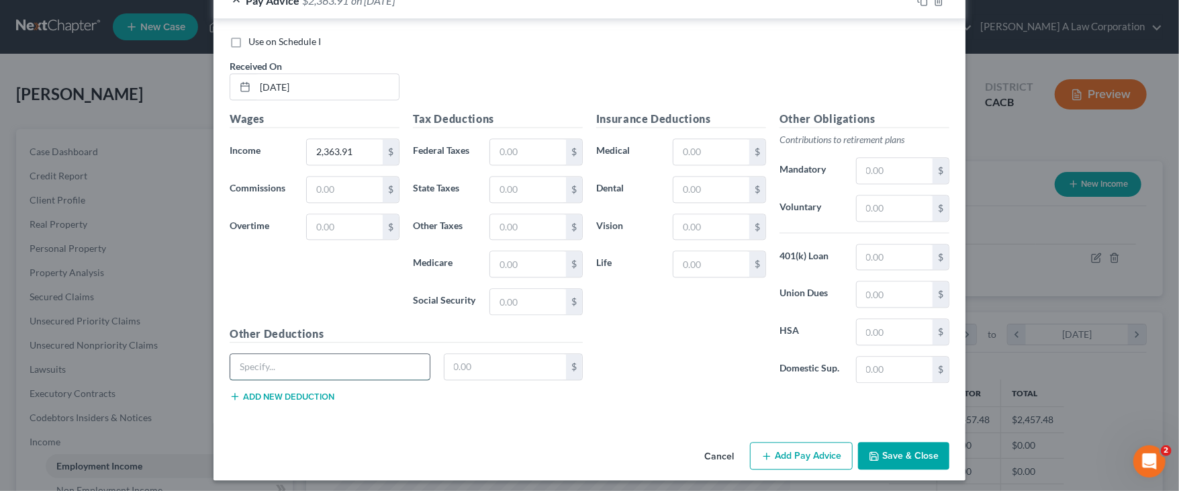
click at [236, 359] on input "text" at bounding box center [329, 367] width 199 height 26
paste input "Deductions"
type input "Deductions"
type input "352.11"
click at [771, 461] on button "Add Pay Advice" at bounding box center [801, 456] width 103 height 28
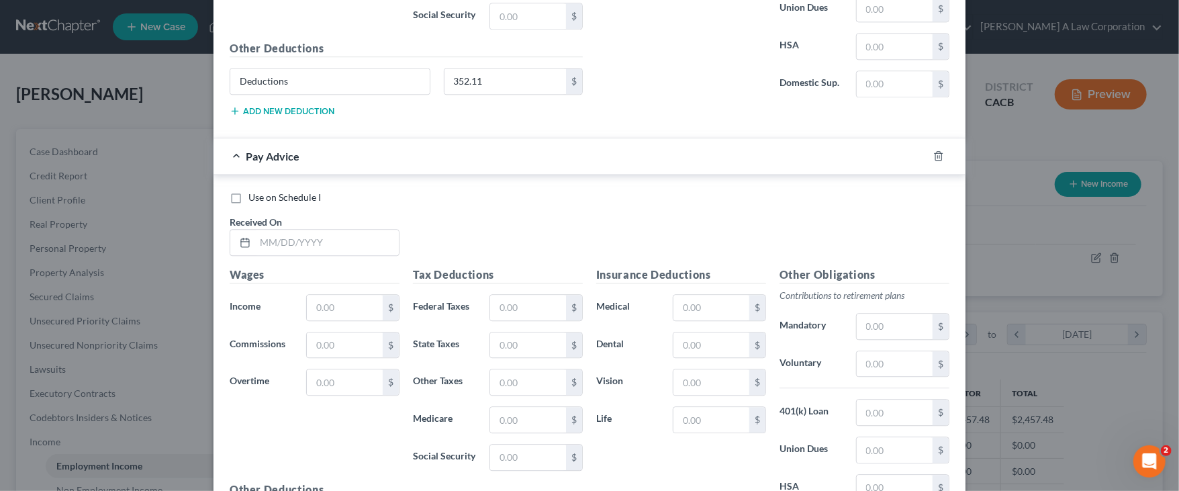
scroll to position [2151, 0]
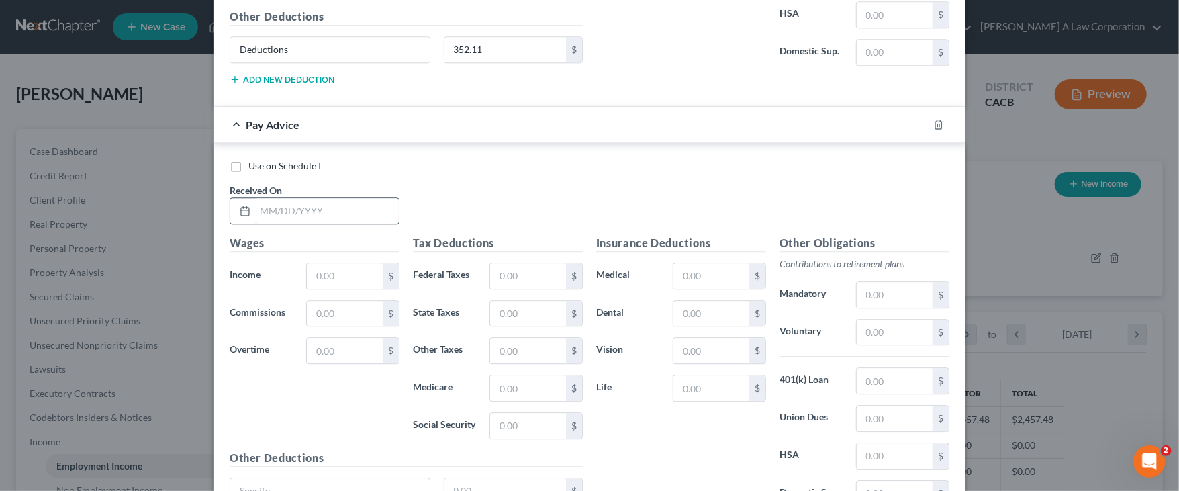
click at [262, 201] on input "text" at bounding box center [327, 211] width 144 height 26
type input "[DATE]"
click at [308, 269] on input "text" at bounding box center [345, 276] width 76 height 26
type input "2,692.61"
click at [517, 280] on input "text" at bounding box center [528, 276] width 76 height 26
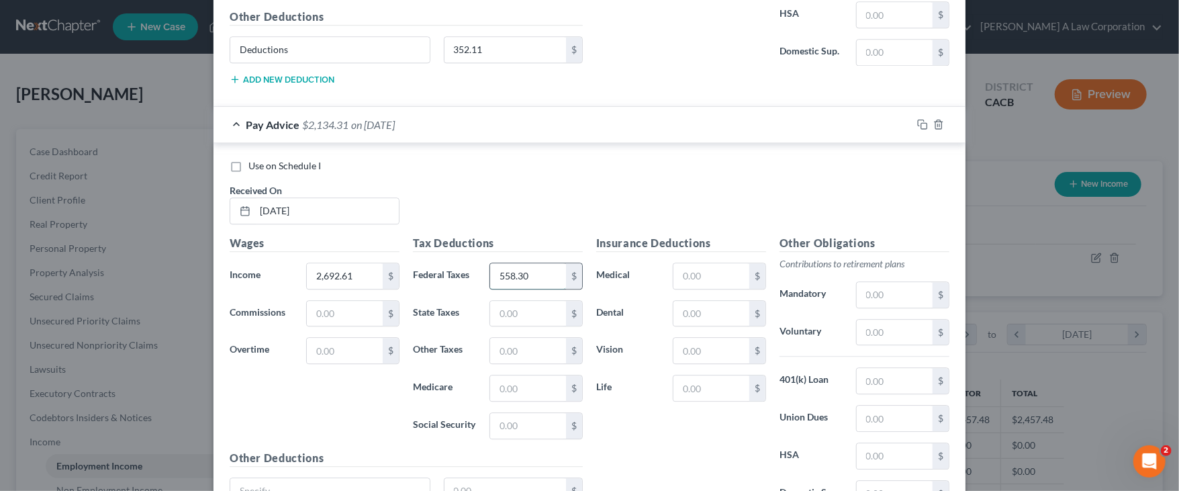
type input "558.30"
click at [678, 269] on input "text" at bounding box center [712, 276] width 76 height 26
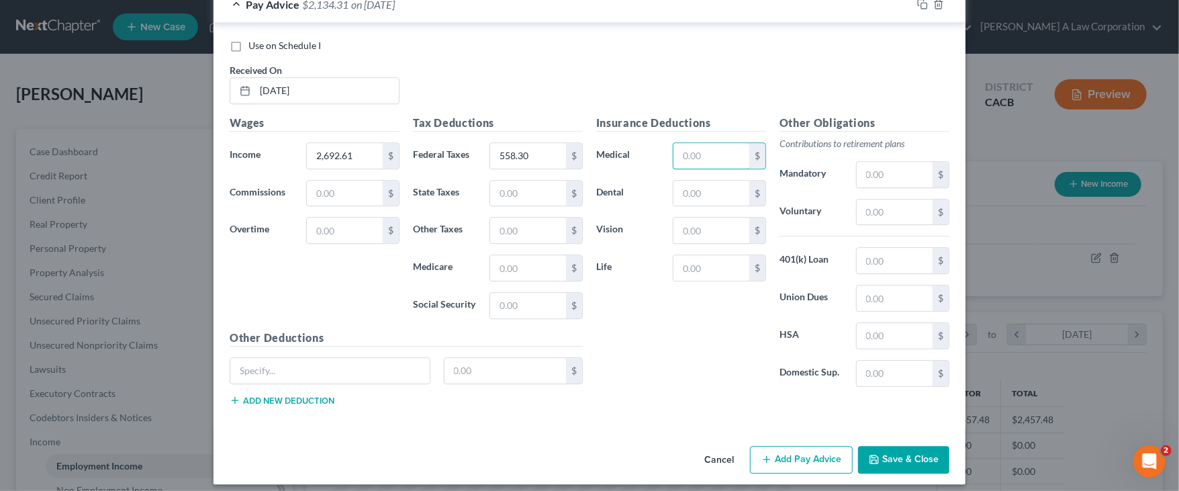
scroll to position [2273, 0]
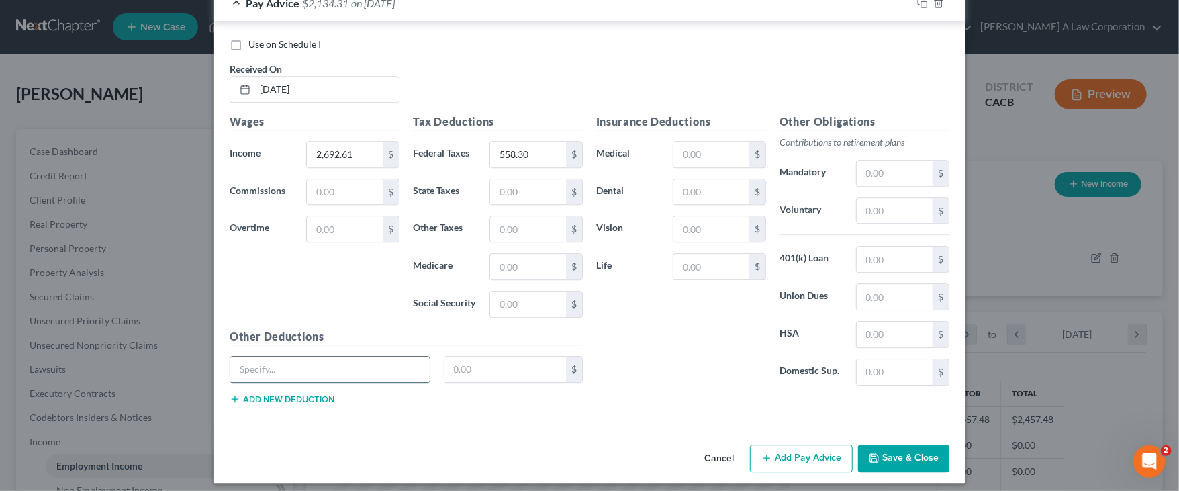
click at [234, 367] on input "text" at bounding box center [329, 370] width 199 height 26
paste input "Deductions"
click at [234, 367] on input "Deductions" at bounding box center [329, 370] width 199 height 26
type input "Deductions"
type input "405.94"
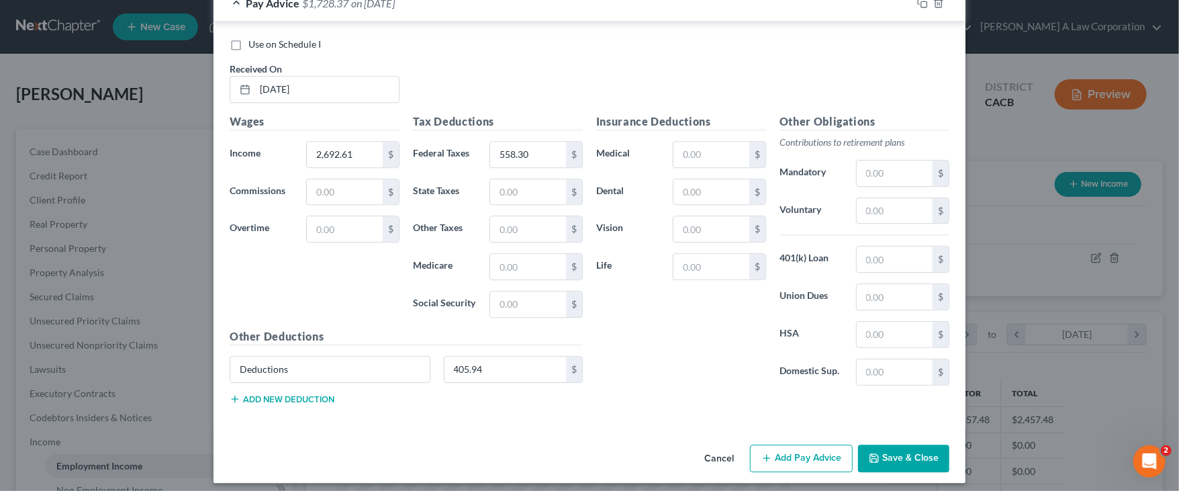
click at [812, 448] on button "Add Pay Advice" at bounding box center [801, 459] width 103 height 28
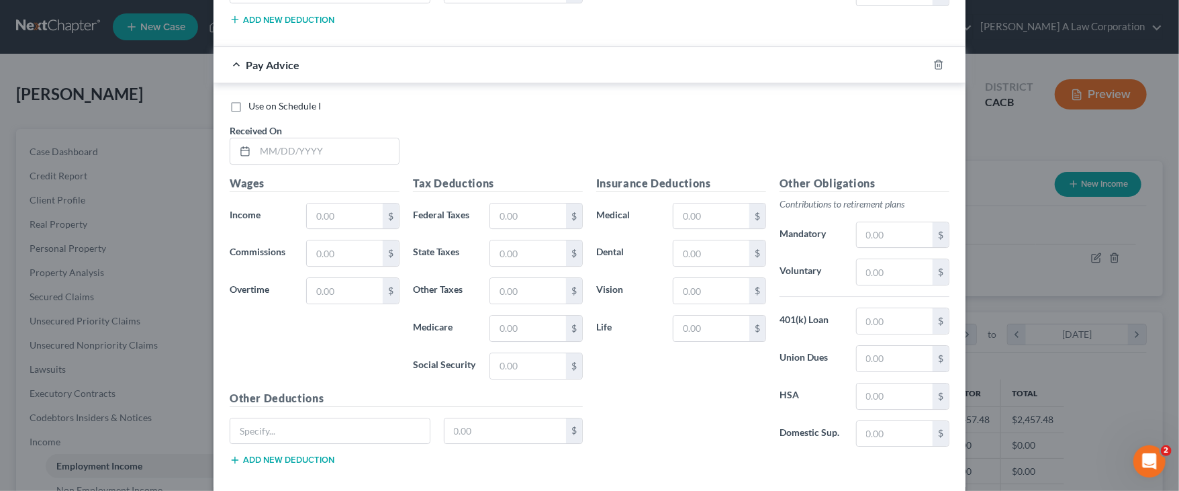
scroll to position [2653, 0]
click at [480, 120] on div "Use on Schedule I Received On *" at bounding box center [589, 137] width 733 height 76
click at [255, 138] on input "text" at bounding box center [327, 151] width 144 height 26
type input "[DATE]"
type input "2,543.43"
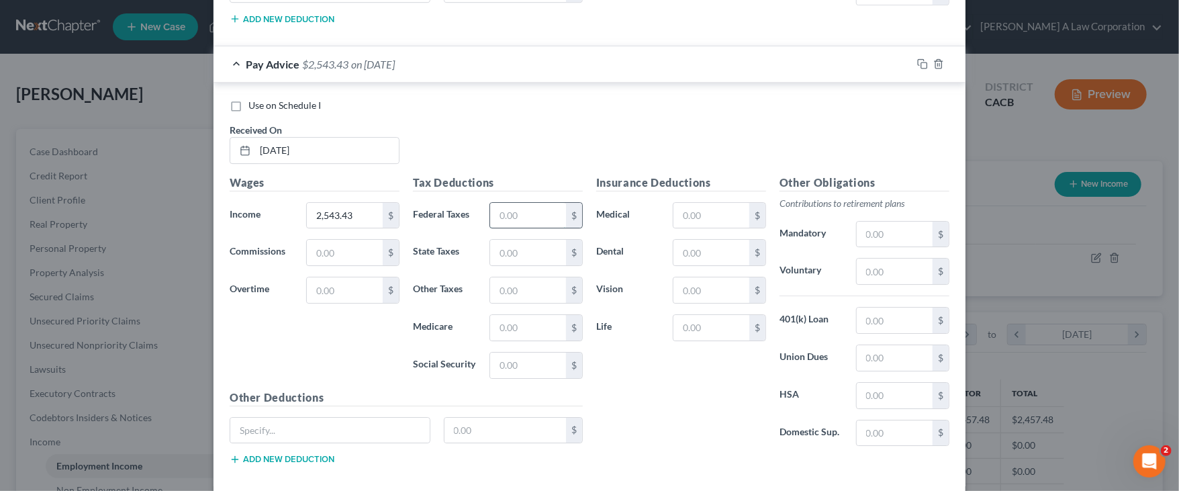
click at [512, 203] on input "text" at bounding box center [528, 216] width 76 height 26
type input "496.16"
click at [282, 428] on input "text" at bounding box center [329, 431] width 199 height 26
paste input "Deductions"
click at [282, 428] on input "Deductions" at bounding box center [329, 431] width 199 height 26
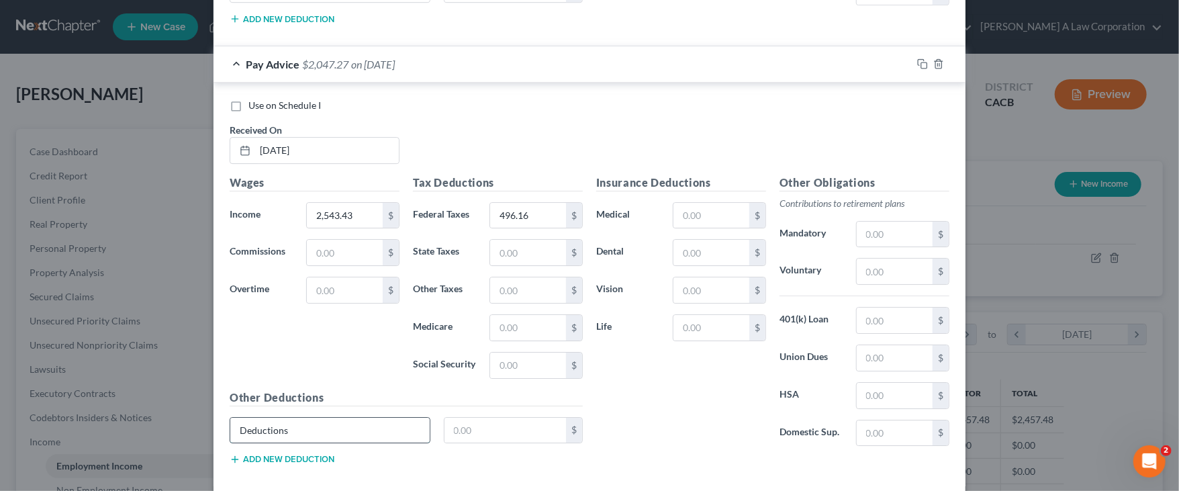
type input "Deductions"
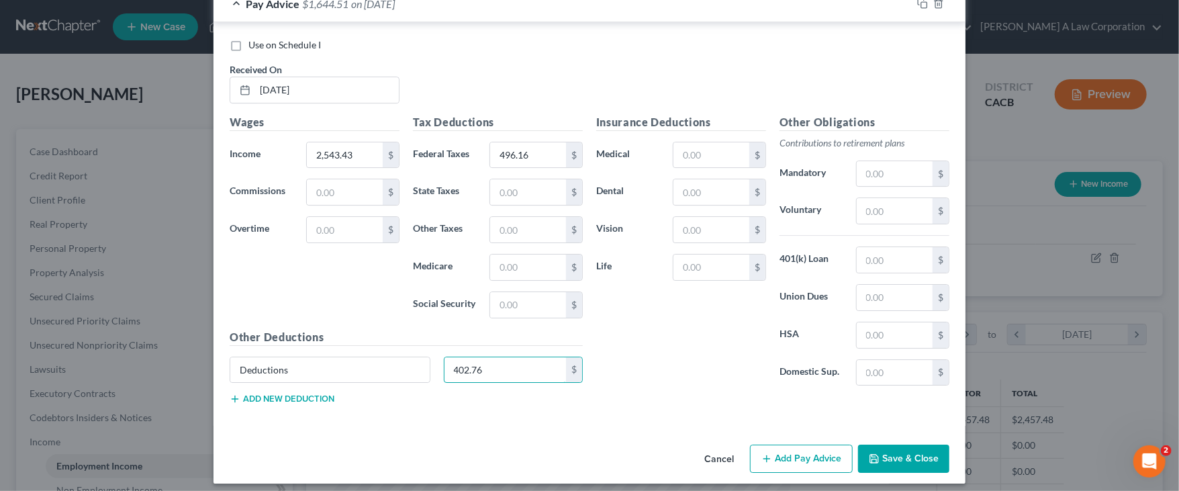
scroll to position [2714, 0]
type input "402.76"
click at [771, 444] on button "Add Pay Advice" at bounding box center [801, 458] width 103 height 28
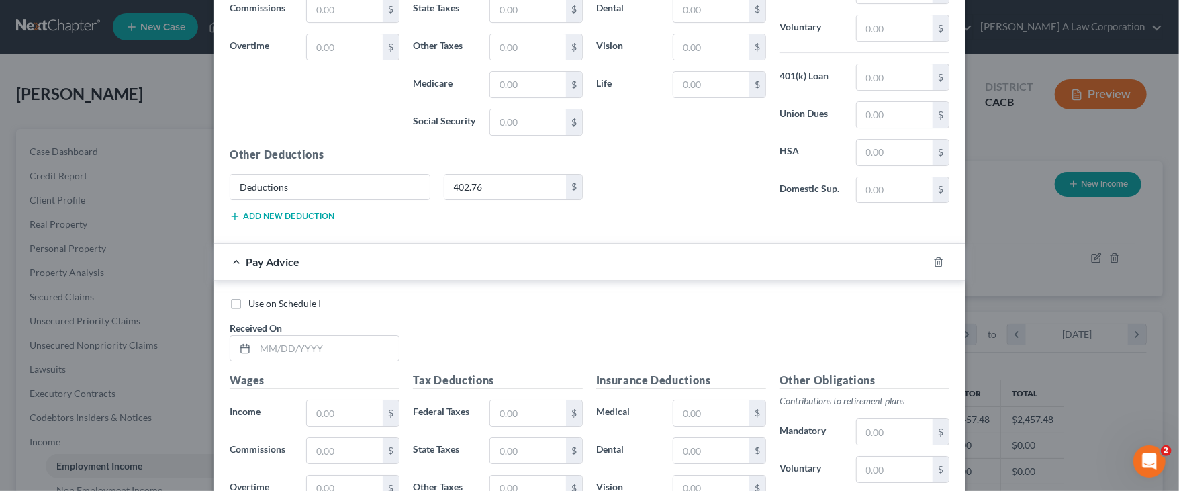
scroll to position [2926, 0]
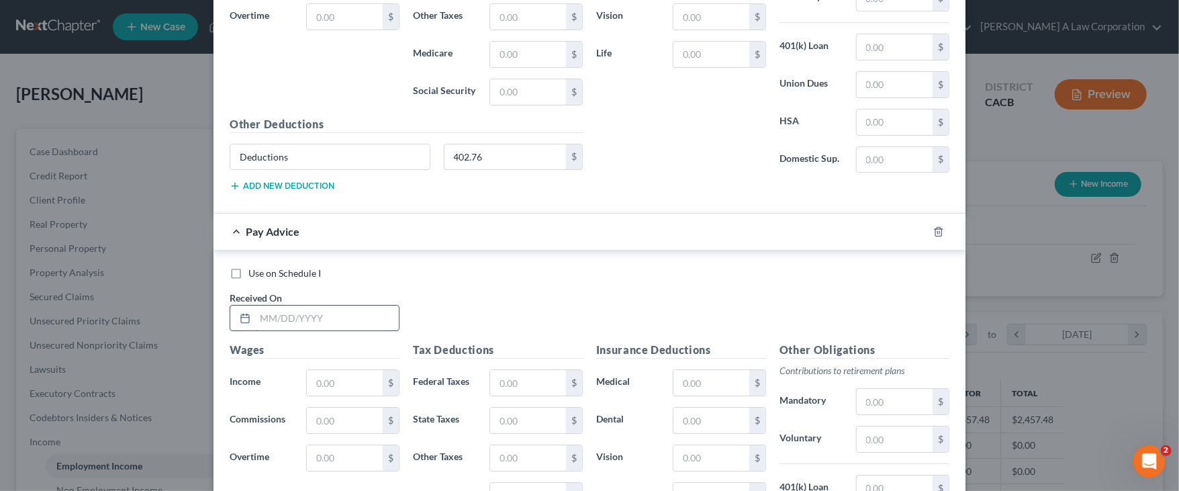
click at [257, 312] on input "text" at bounding box center [327, 319] width 144 height 26
type input "[DATE]"
type input "2,507.90"
click at [491, 376] on input "text" at bounding box center [528, 383] width 76 height 26
type input "487.63"
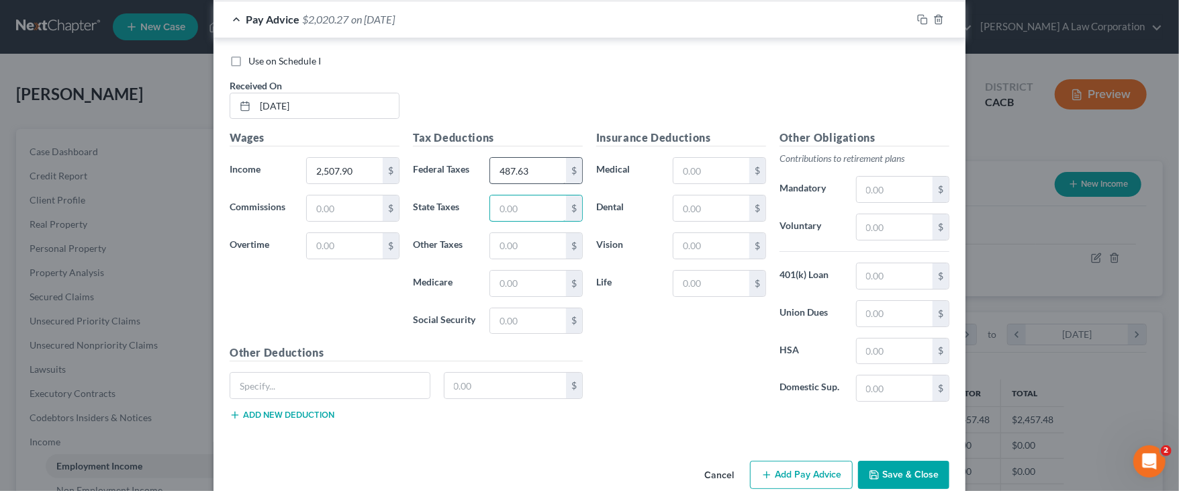
scroll to position [3154, 0]
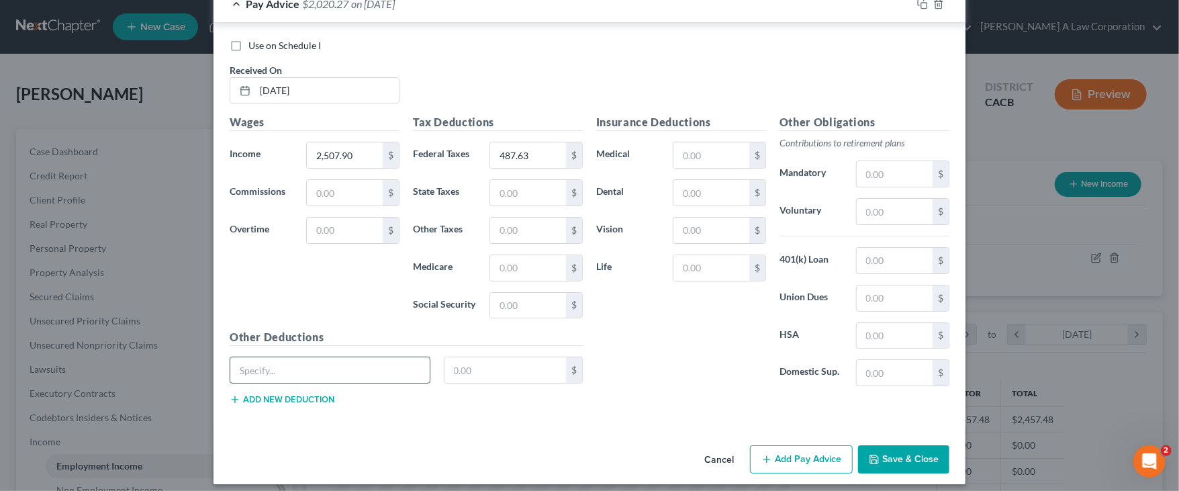
click at [261, 367] on input "text" at bounding box center [329, 370] width 199 height 26
paste input "Deductions"
type input "Deductions"
type input "402.25"
click at [799, 455] on button "Add Pay Advice" at bounding box center [801, 459] width 103 height 28
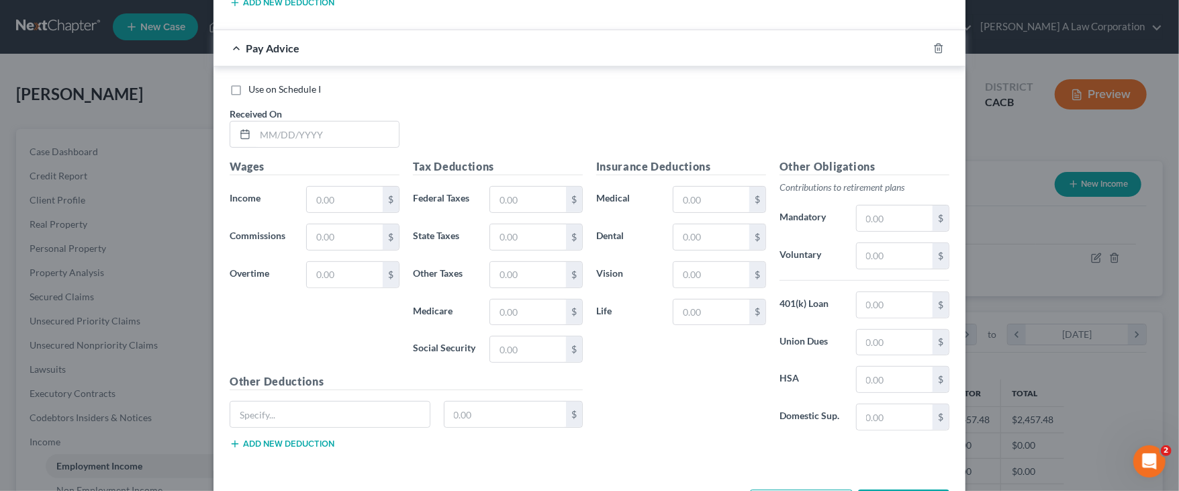
scroll to position [3551, 0]
click at [248, 124] on div at bounding box center [242, 134] width 25 height 26
click at [267, 126] on input "text" at bounding box center [327, 134] width 144 height 26
type input "[DATE]"
type input "2,747.55"
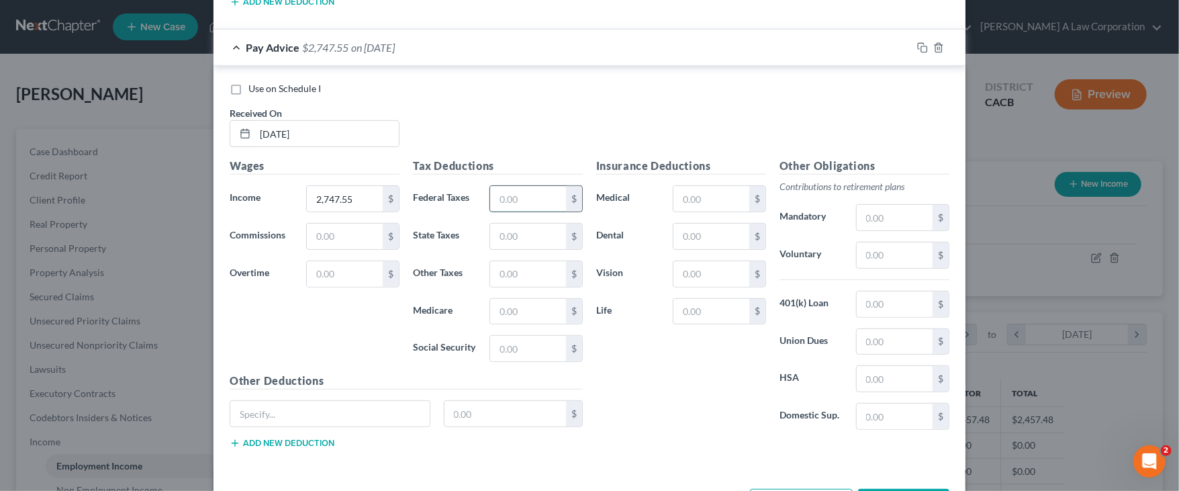
click at [505, 186] on input "text" at bounding box center [528, 199] width 76 height 26
type input "575.84"
click at [318, 403] on input "text" at bounding box center [329, 414] width 199 height 26
paste input "Deductions"
type input "Deductions"
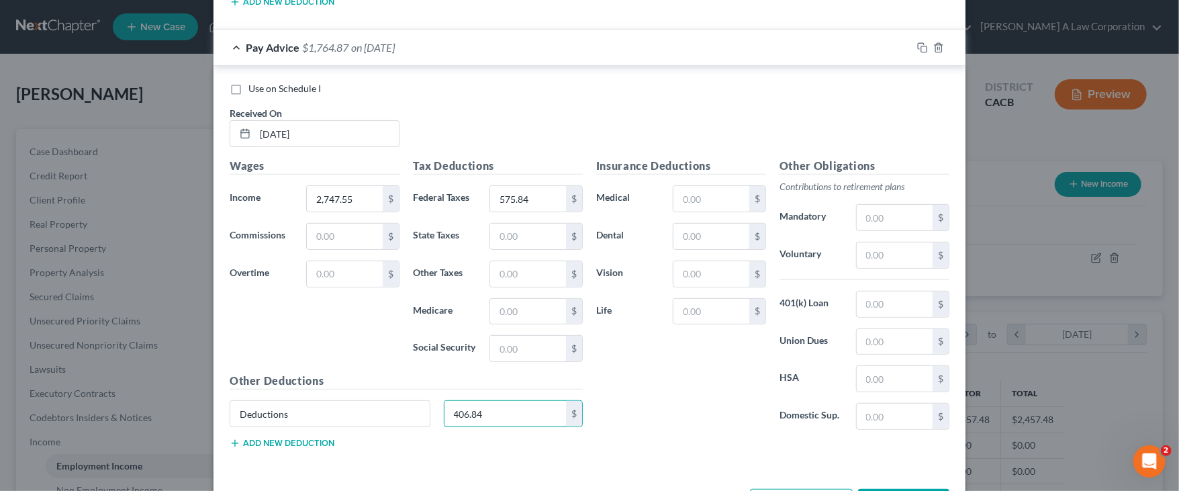
scroll to position [3594, 0]
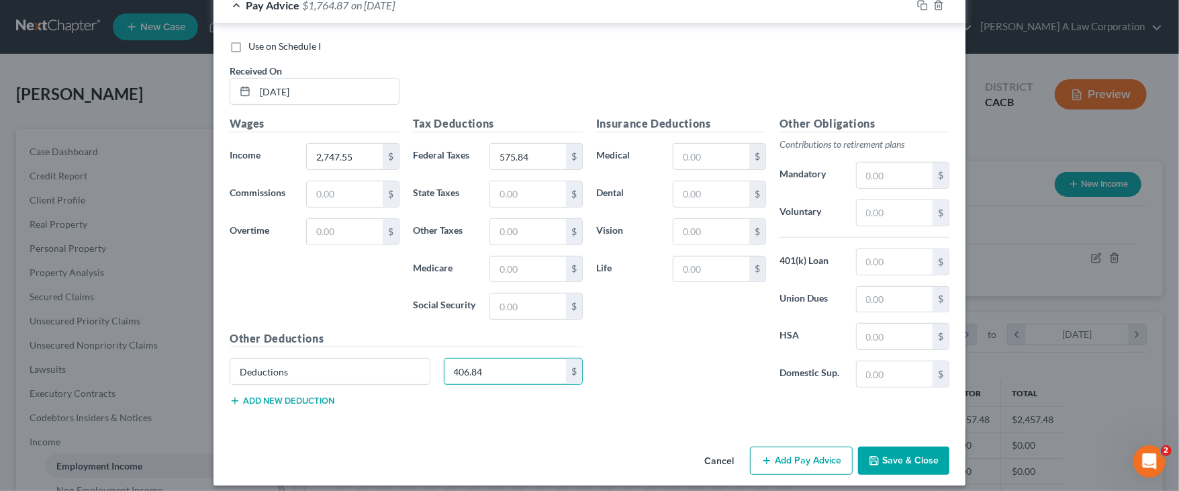
type input "406.84"
click at [801, 448] on button "Add Pay Advice" at bounding box center [801, 461] width 103 height 28
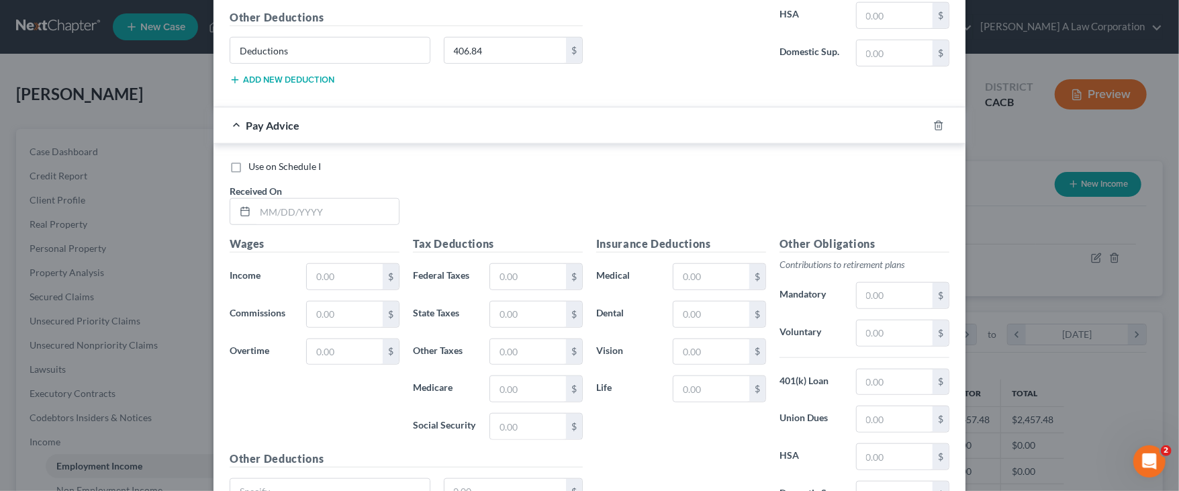
scroll to position [3918, 0]
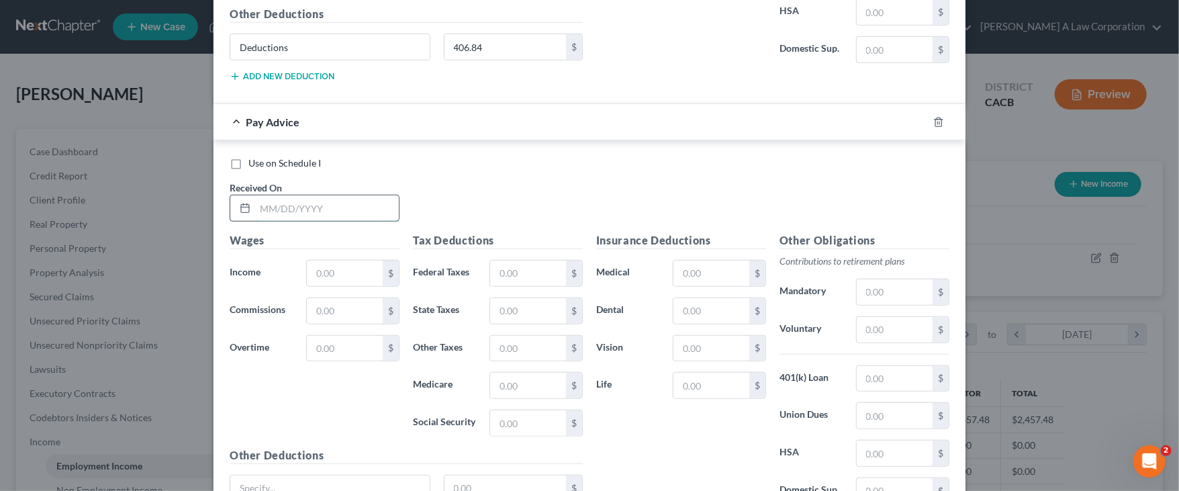
click at [255, 195] on input "text" at bounding box center [327, 208] width 144 height 26
type input "[DATE]"
click at [315, 267] on input "text" at bounding box center [345, 274] width 76 height 26
type input "2,470.96"
click at [498, 265] on input "text" at bounding box center [528, 274] width 76 height 26
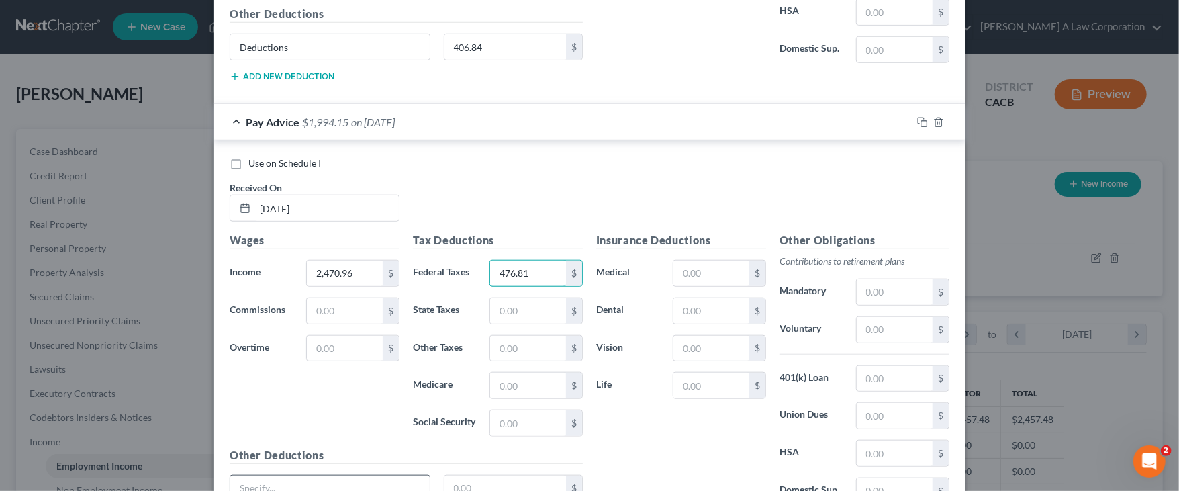
type input "476.81"
click at [324, 475] on input "text" at bounding box center [329, 488] width 199 height 26
paste input "Deductions"
type input "Deductions"
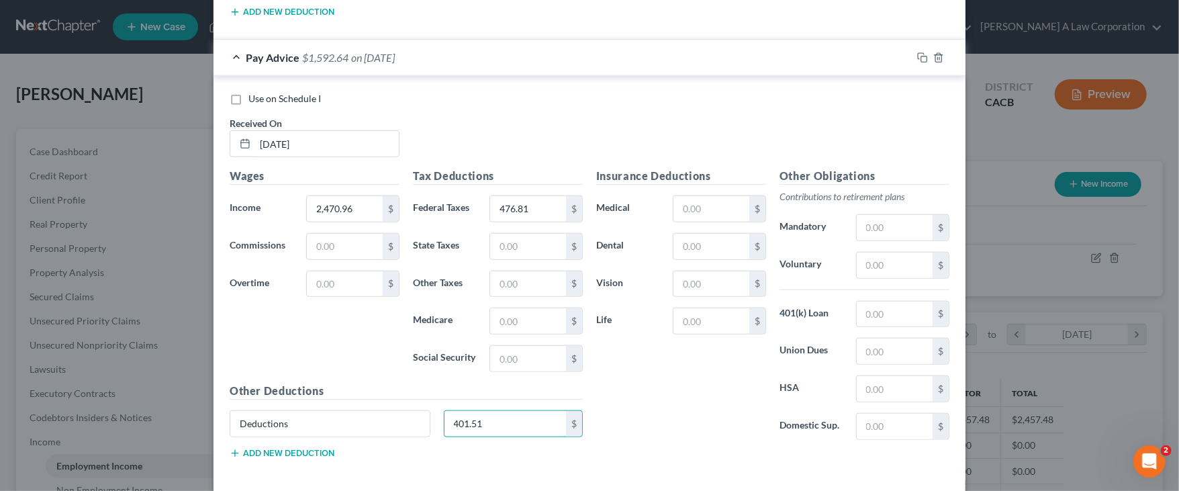
scroll to position [4034, 0]
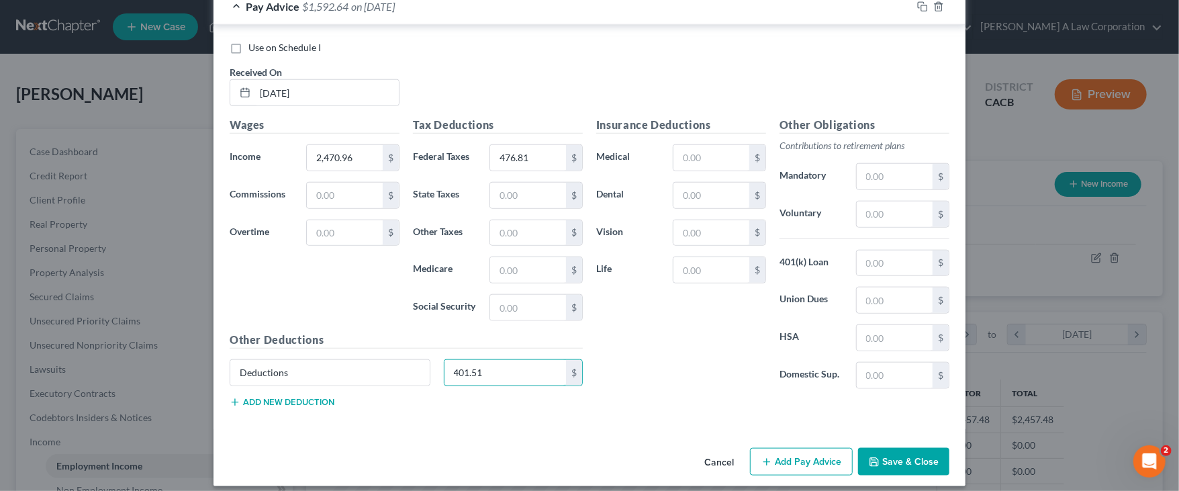
type input "401.51"
click at [789, 448] on button "Add Pay Advice" at bounding box center [801, 462] width 103 height 28
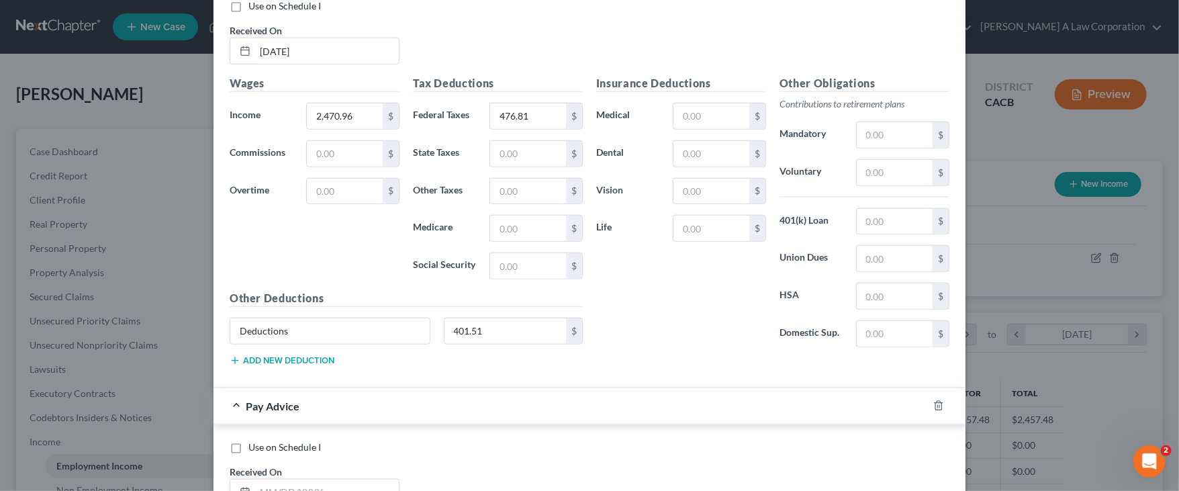
scroll to position [4255, 0]
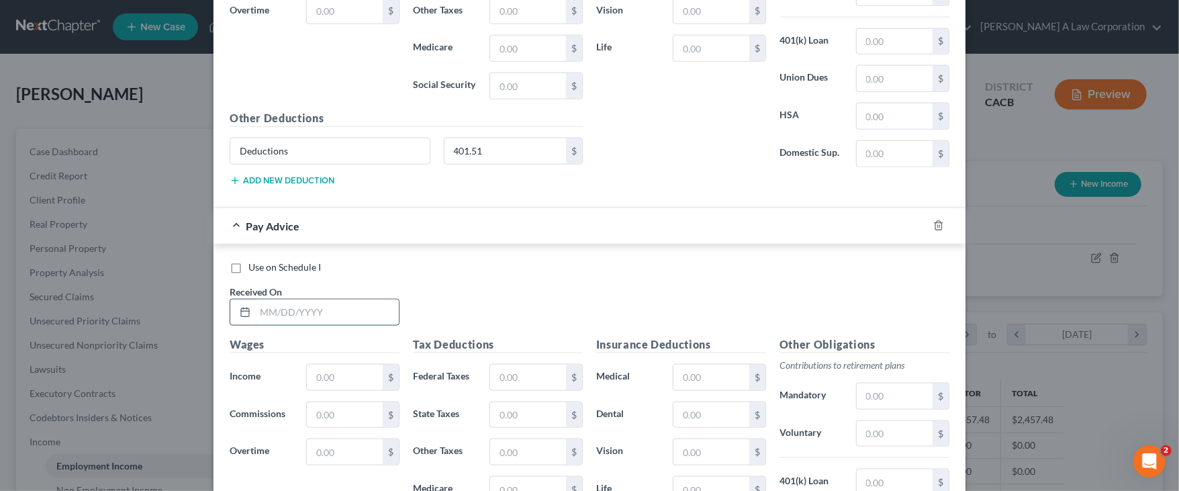
click at [255, 300] on input "text" at bounding box center [327, 313] width 144 height 26
click at [255, 301] on input "text" at bounding box center [327, 313] width 144 height 26
type input "[DATE]"
type input "2,768.24"
click at [494, 365] on input "text" at bounding box center [528, 378] width 76 height 26
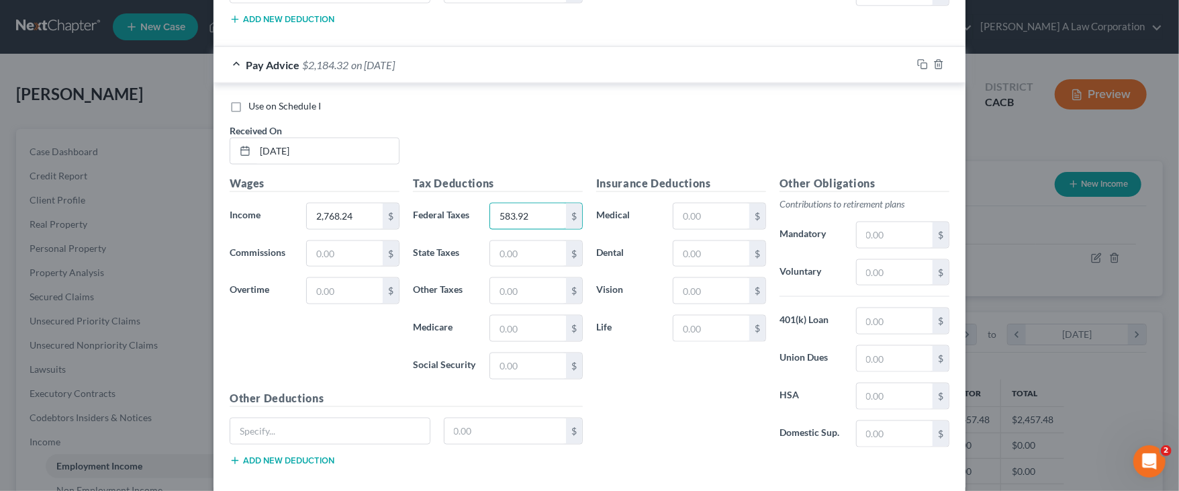
scroll to position [4438, 0]
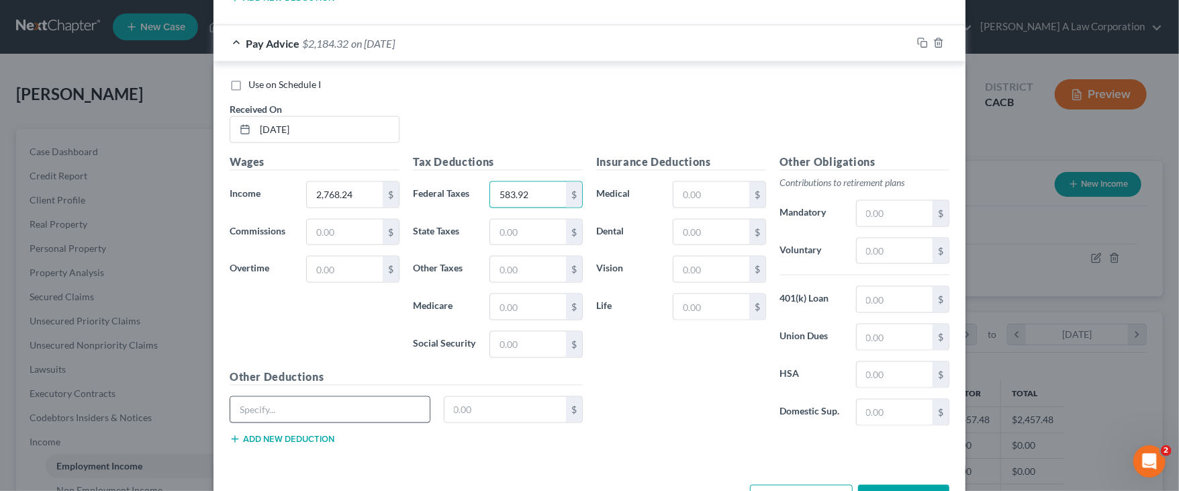
type input "583.92"
click at [326, 397] on input "text" at bounding box center [329, 410] width 199 height 26
paste input "Deductions"
type input "Deductions"
type input "407.25"
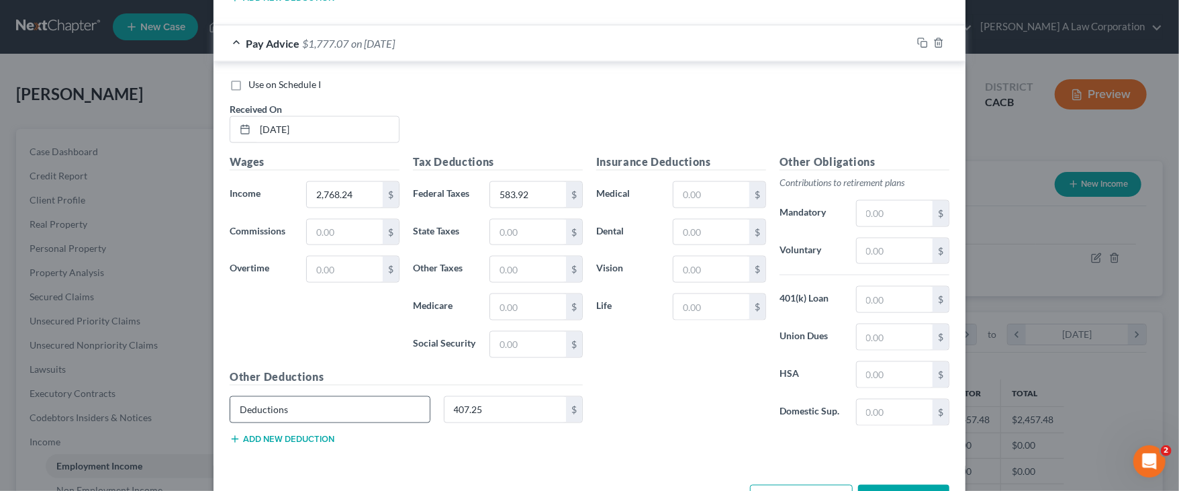
scroll to position [4473, 0]
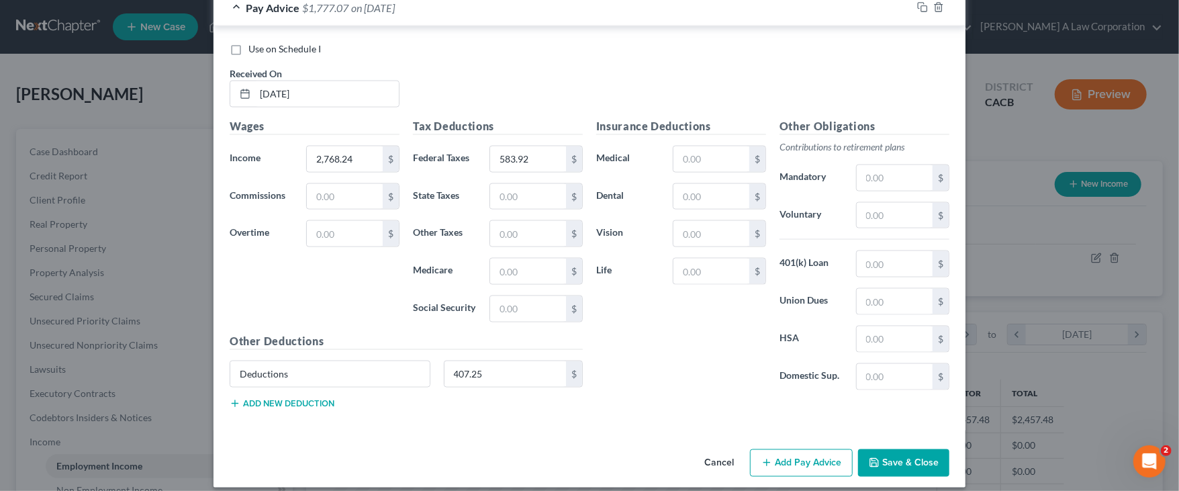
click at [778, 449] on button "Add Pay Advice" at bounding box center [801, 463] width 103 height 28
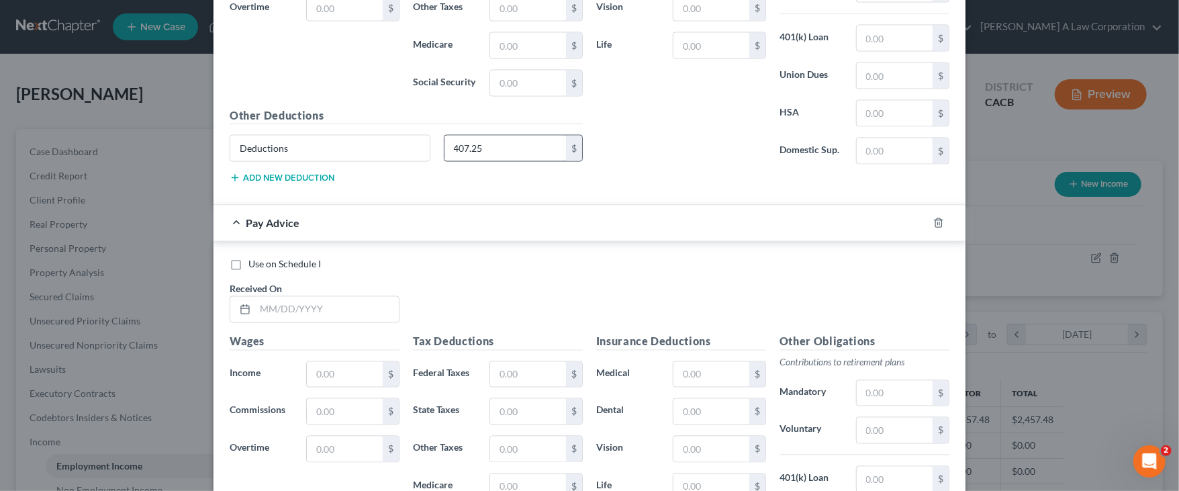
scroll to position [4721, 0]
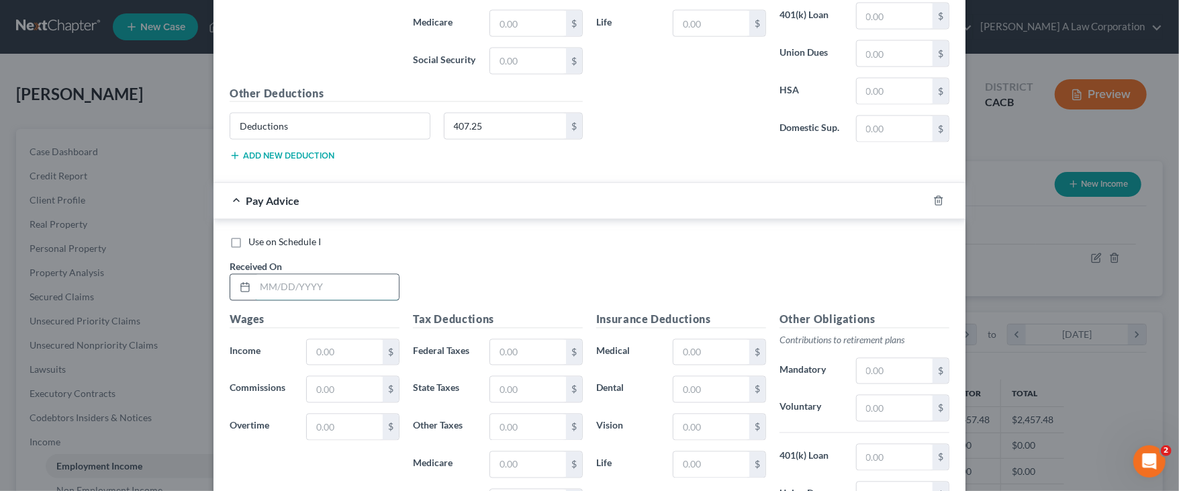
click at [261, 275] on input "text" at bounding box center [327, 288] width 144 height 26
click at [261, 276] on input "text" at bounding box center [327, 288] width 144 height 26
type input "[DATE]"
click at [322, 340] on input "text" at bounding box center [345, 353] width 76 height 26
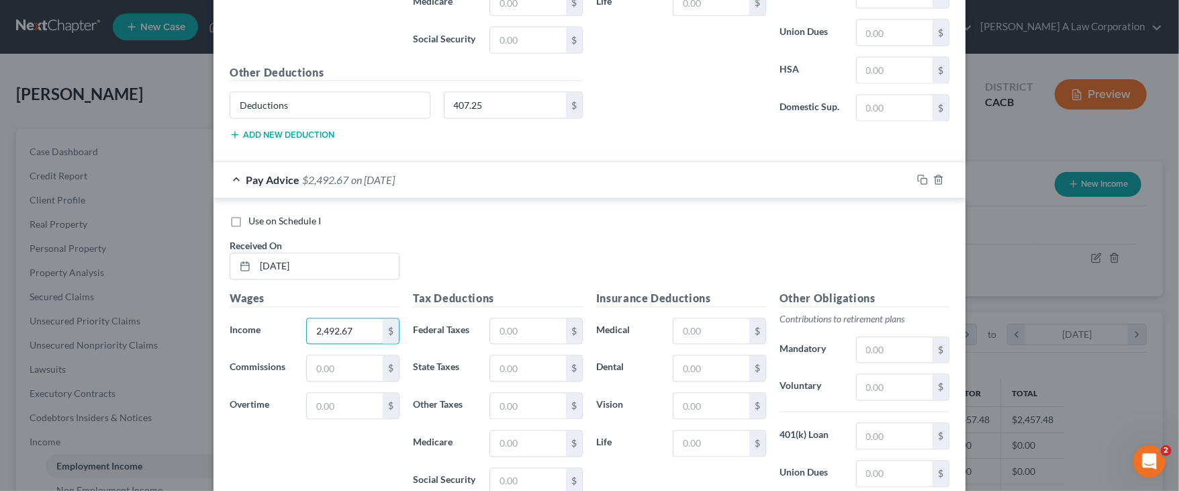
scroll to position [4745, 0]
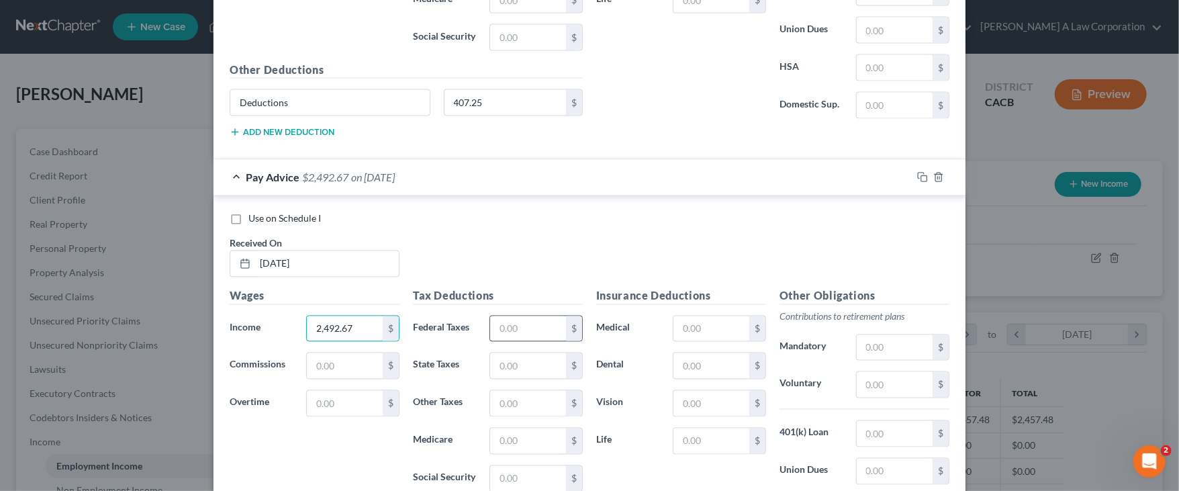
type input "2,492.67"
click at [504, 320] on input "text" at bounding box center [528, 329] width 76 height 26
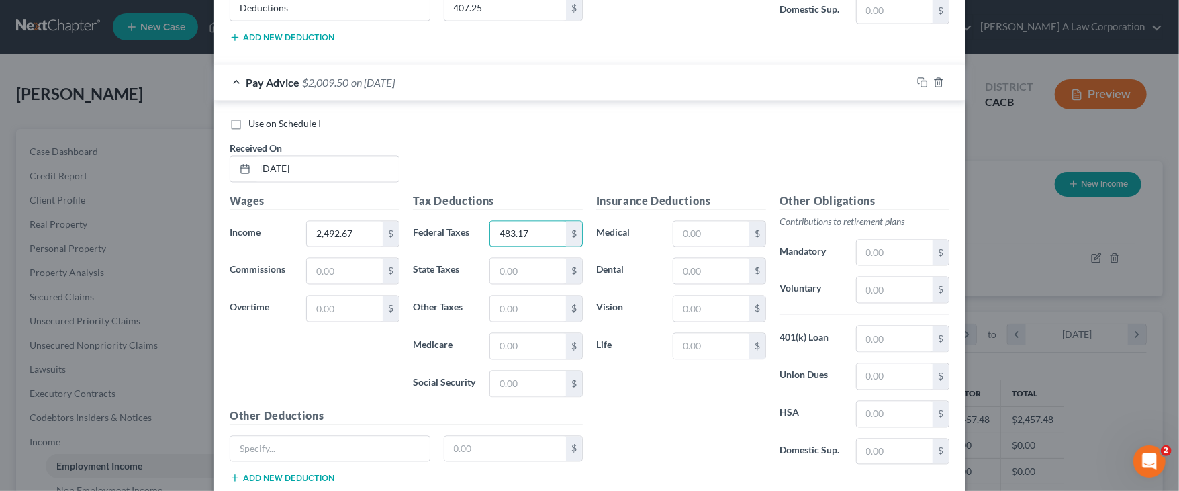
scroll to position [4864, 0]
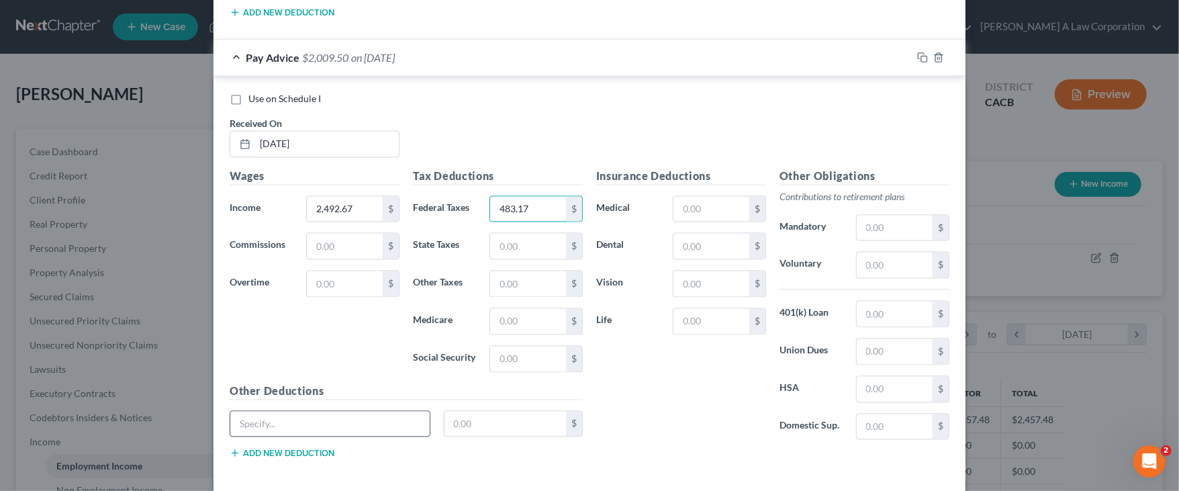
type input "483.17"
click at [336, 412] on input "text" at bounding box center [329, 425] width 199 height 26
paste input "Deductions"
type input "Deductions"
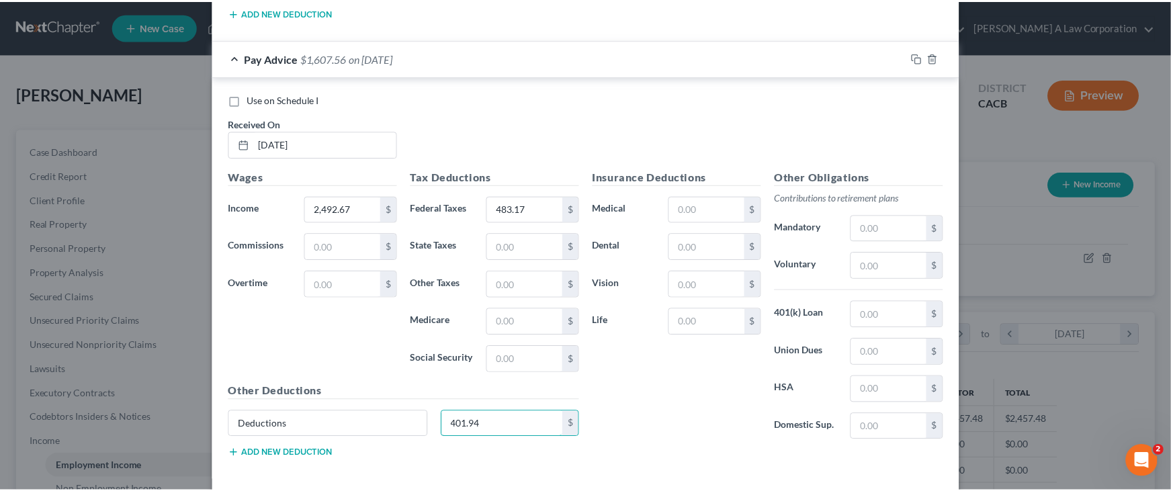
scroll to position [4913, 0]
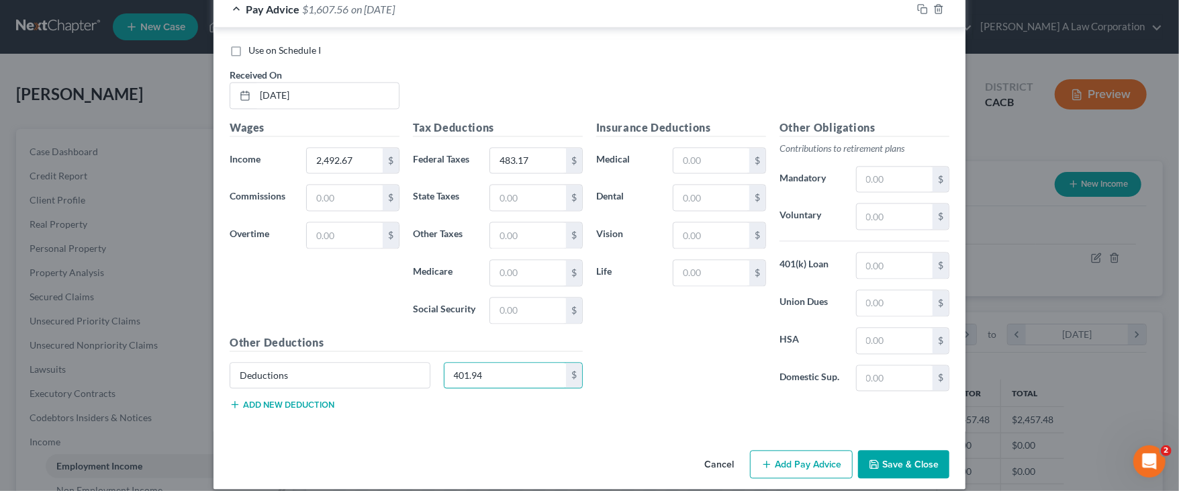
type input "401.94"
click at [908, 450] on button "Save & Close" at bounding box center [903, 464] width 91 height 28
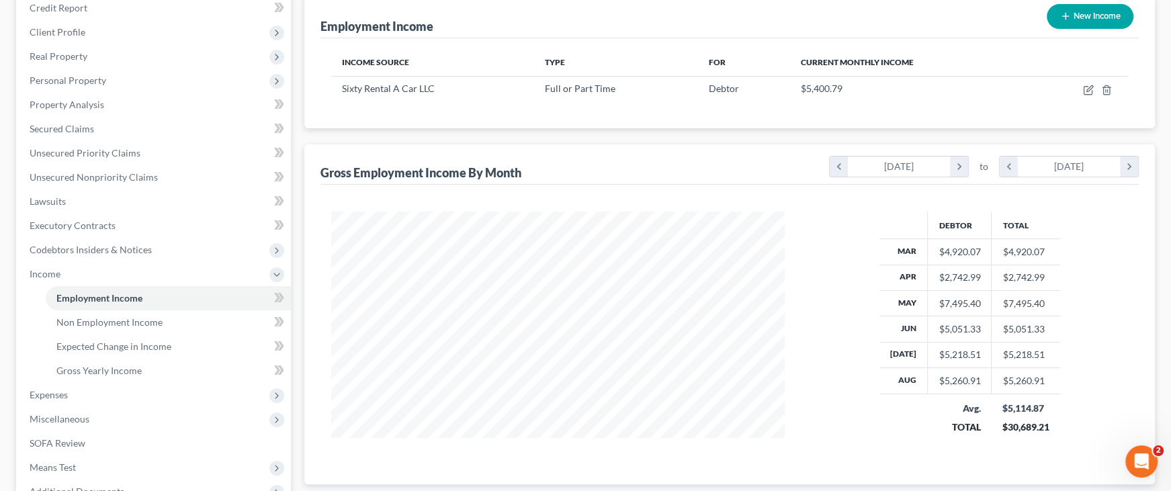
scroll to position [178, 0]
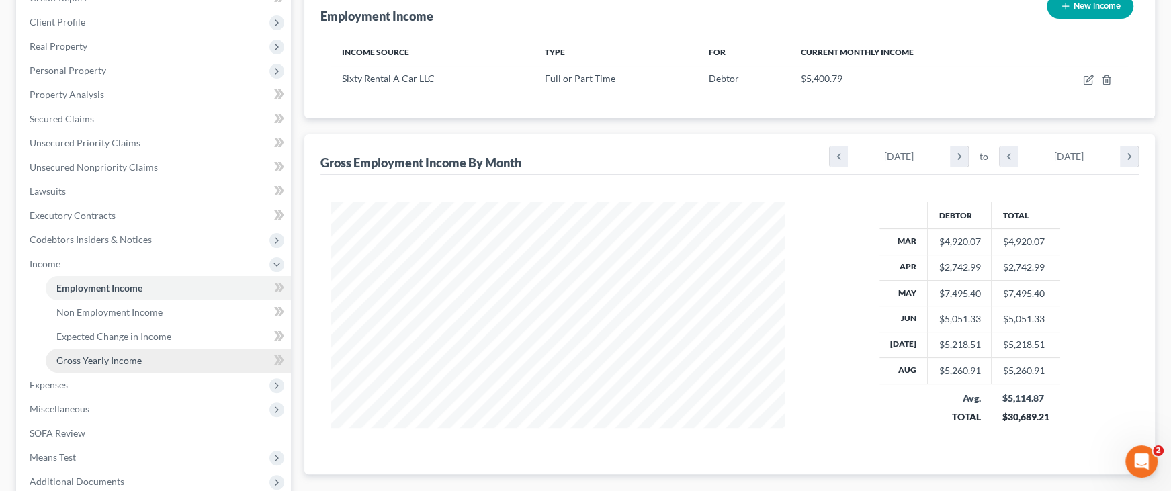
click at [126, 365] on link "Gross Yearly Income" at bounding box center [168, 361] width 245 height 24
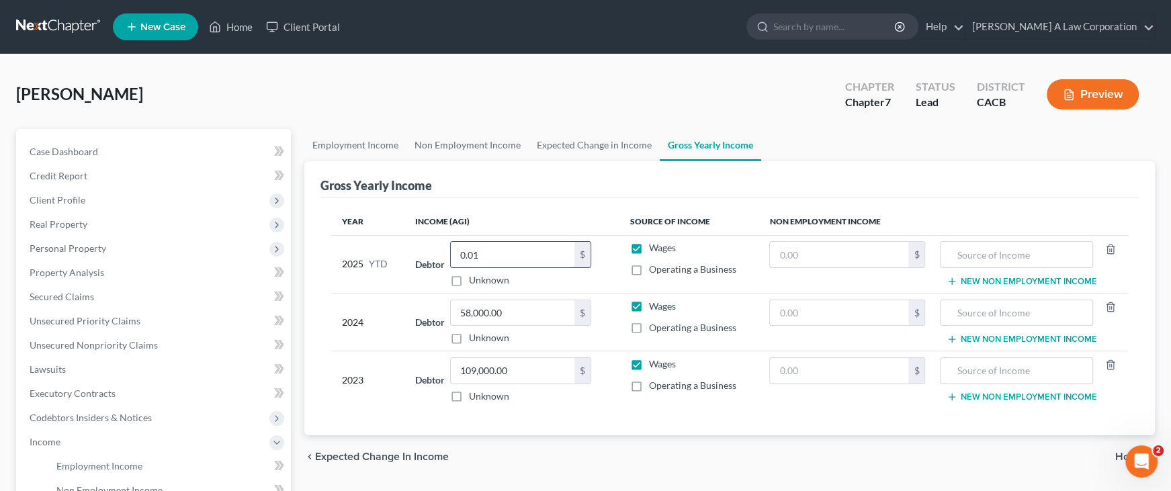
click at [492, 261] on input "0.01" at bounding box center [513, 255] width 124 height 26
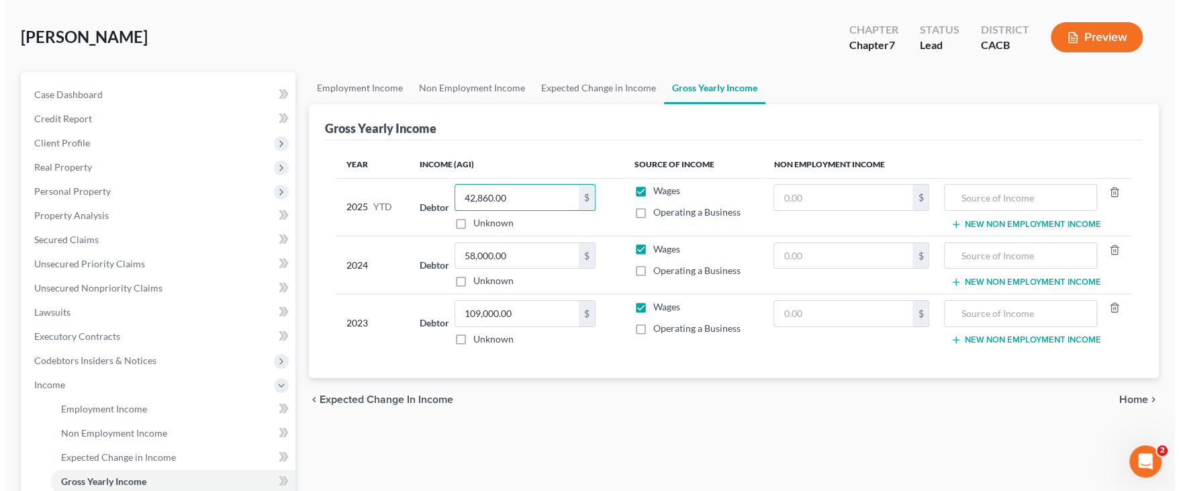
scroll to position [61, 0]
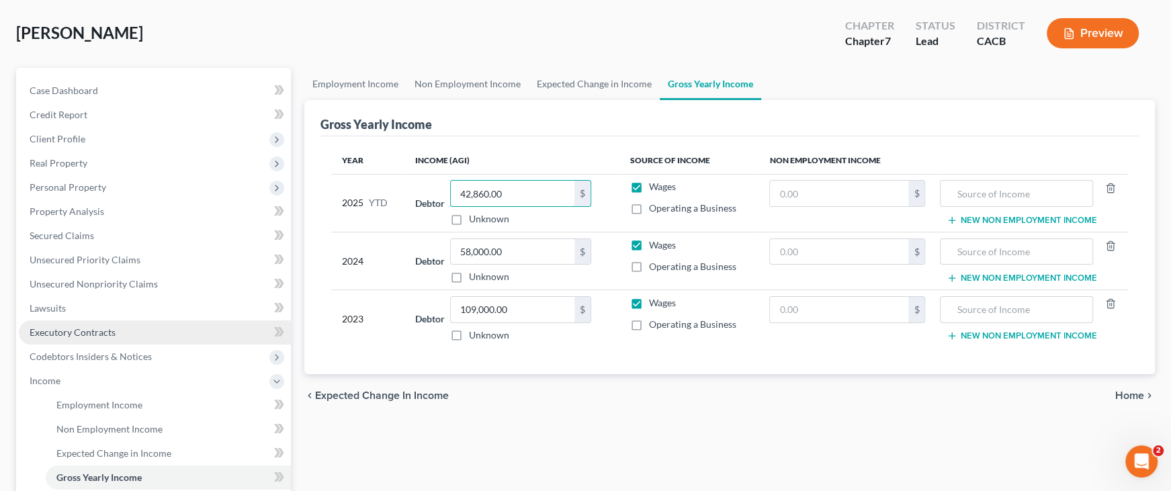
type input "42,860.00"
click at [89, 338] on link "Executory Contracts" at bounding box center [155, 332] width 272 height 24
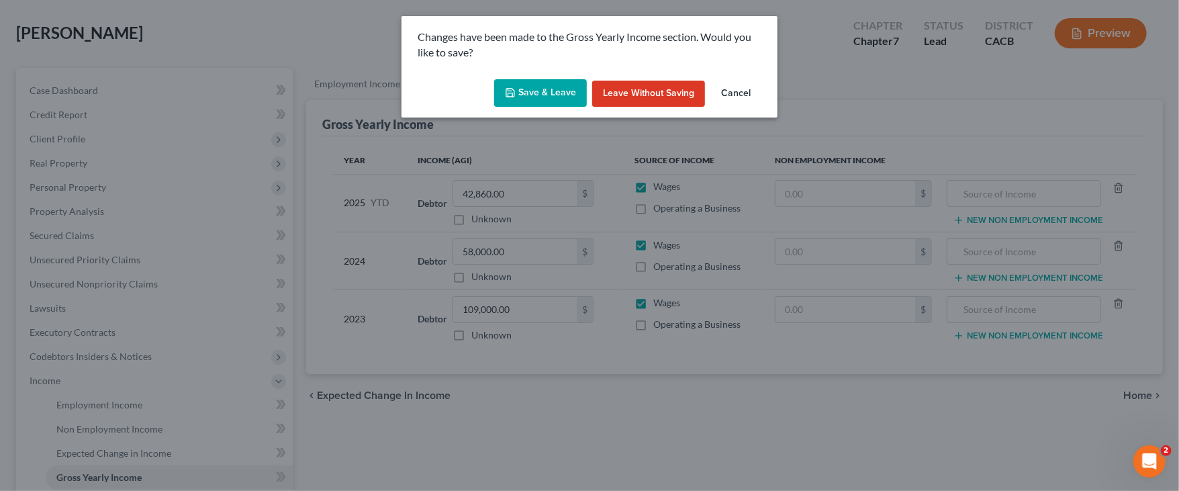
click at [550, 91] on button "Save & Leave" at bounding box center [540, 93] width 93 height 28
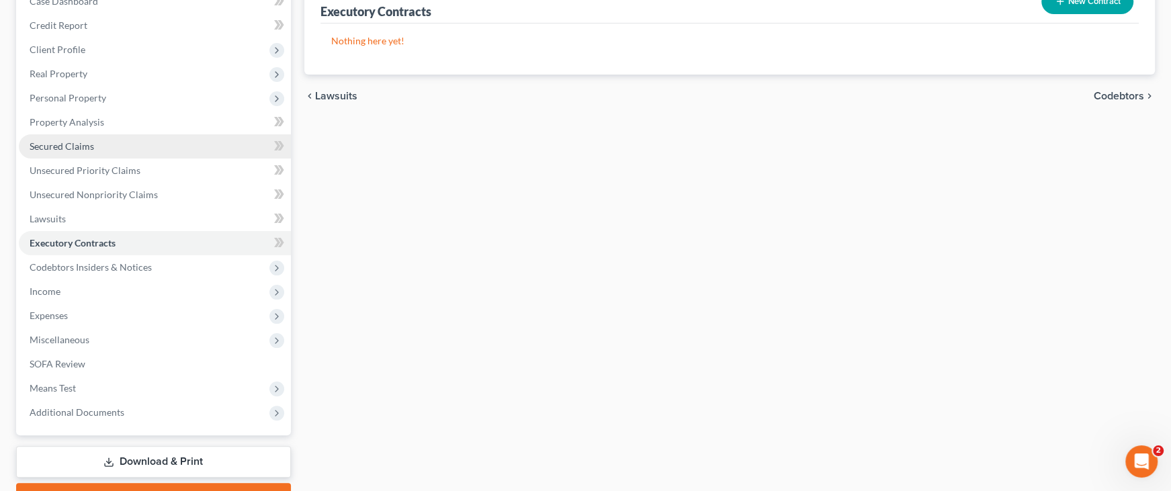
scroll to position [183, 0]
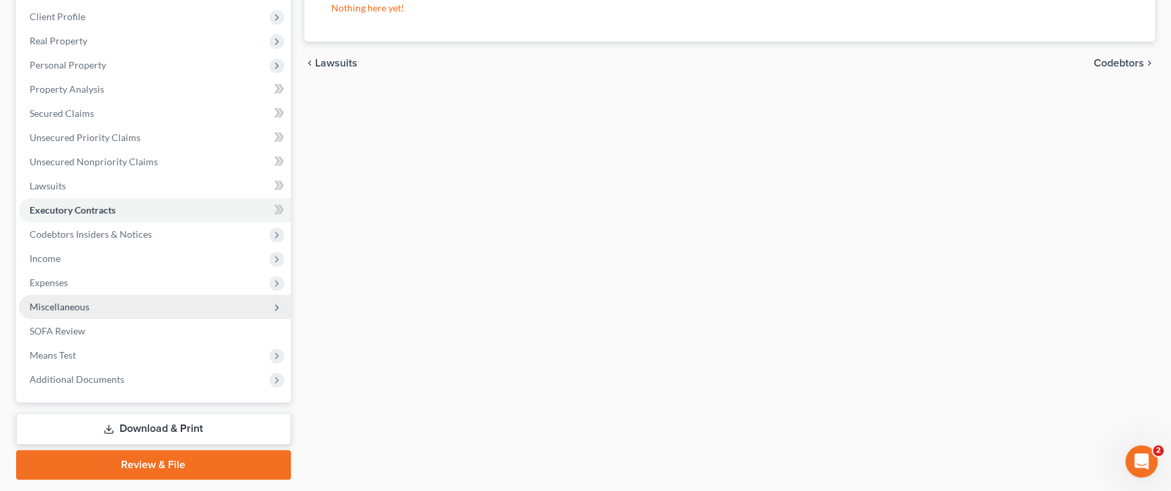
click at [92, 301] on span "Miscellaneous" at bounding box center [155, 307] width 272 height 24
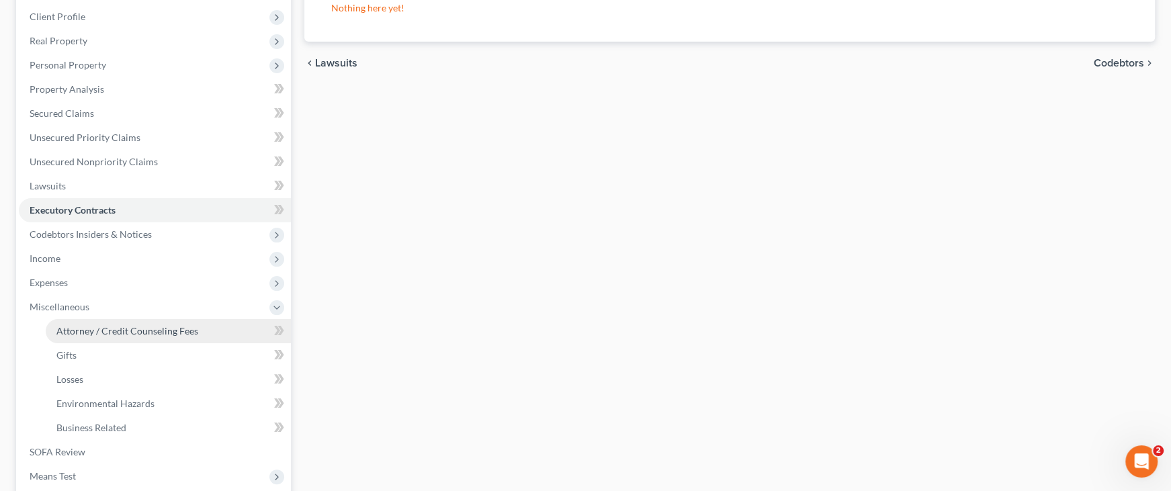
click at [128, 331] on span "Attorney / Credit Counseling Fees" at bounding box center [127, 330] width 142 height 11
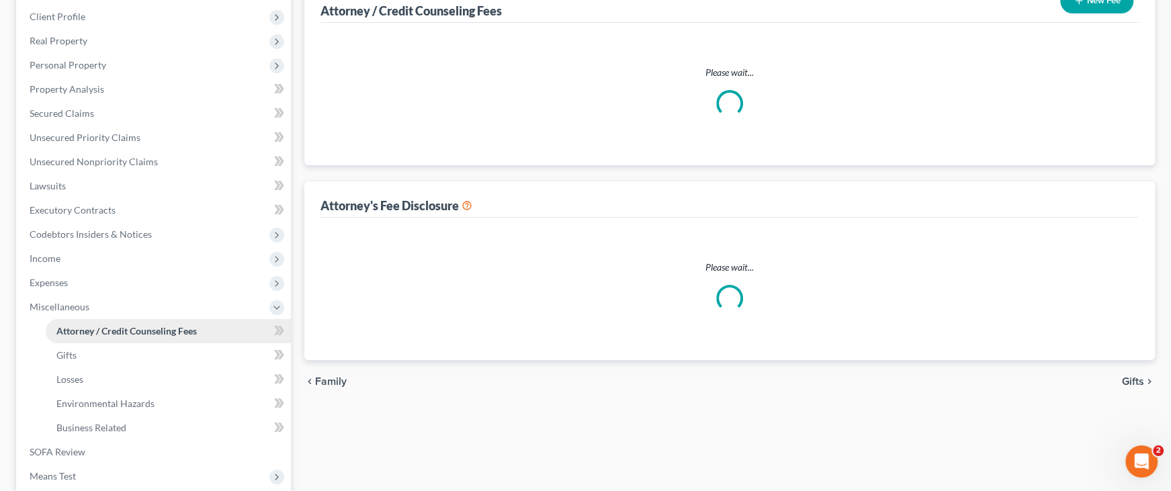
scroll to position [67, 0]
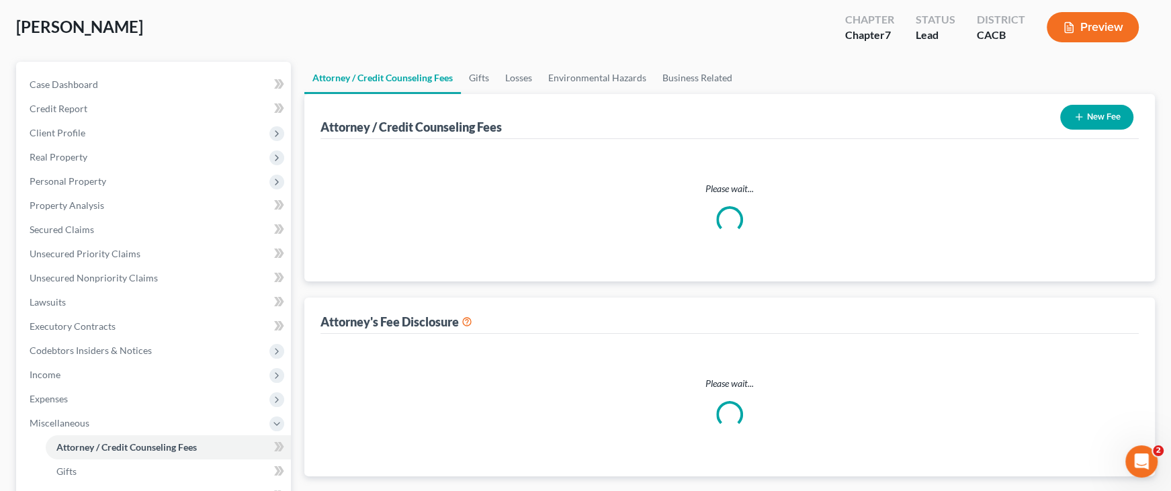
select select "0"
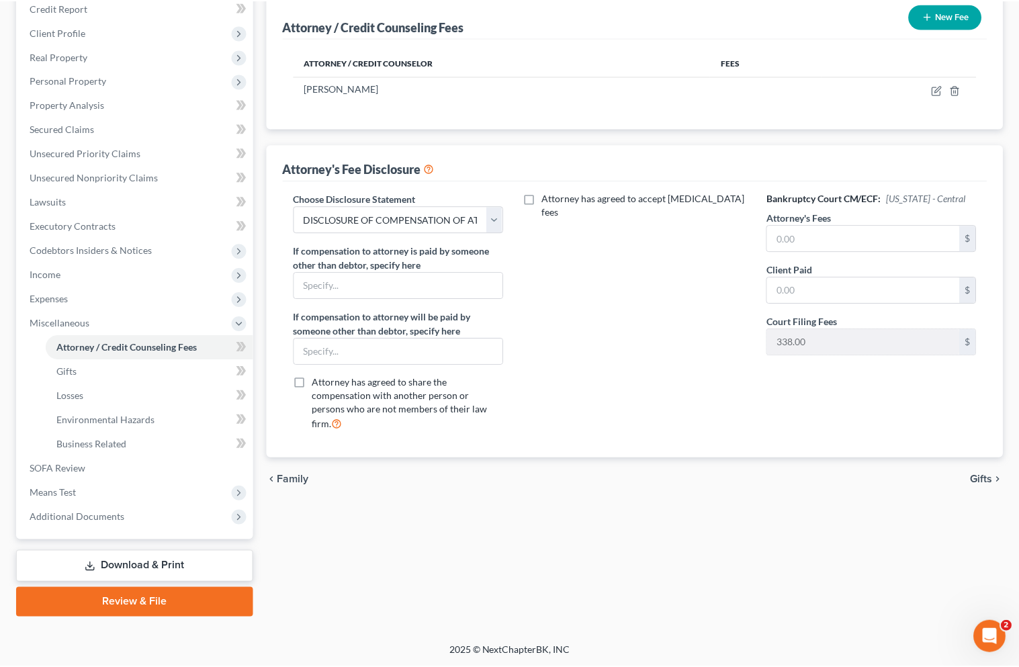
scroll to position [167, 0]
